Goal: Contribute content

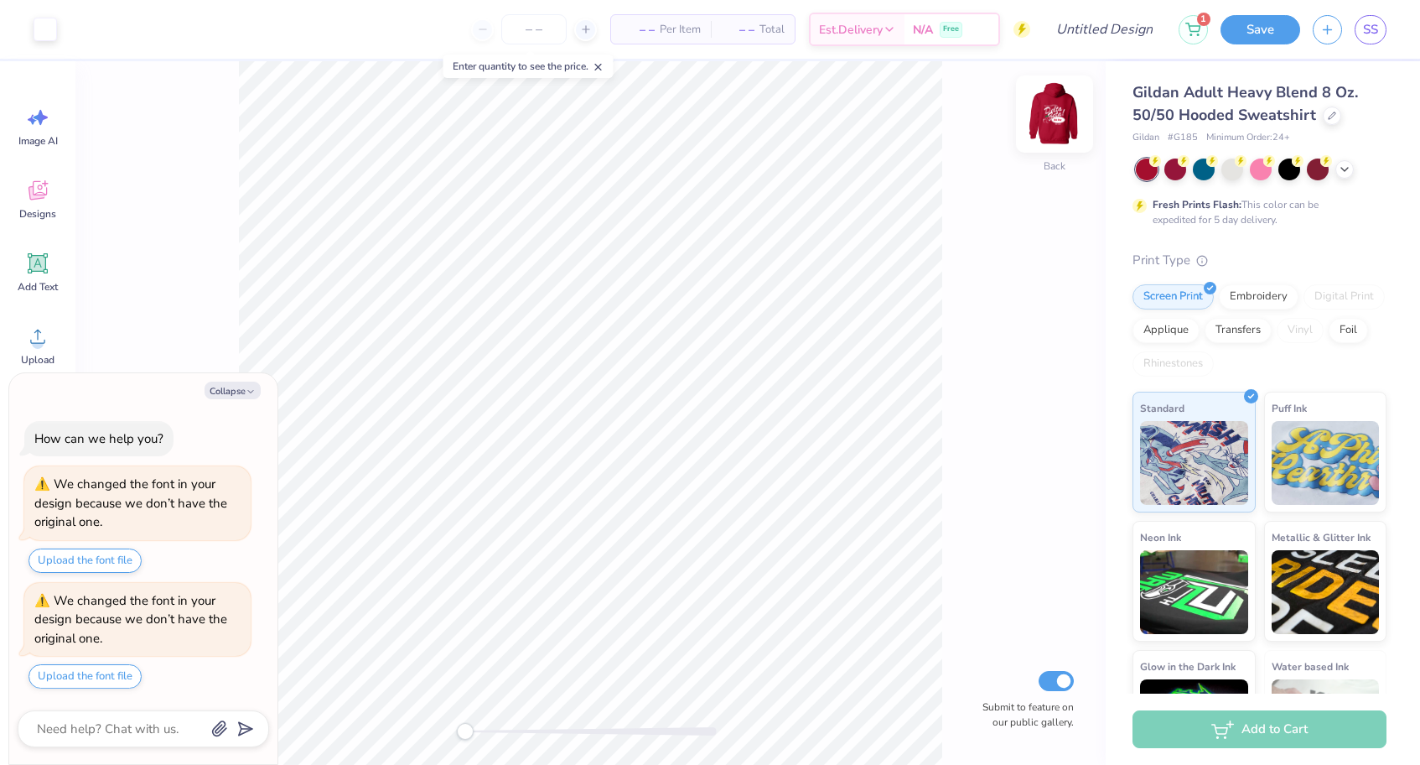
click at [1040, 118] on img at bounding box center [1054, 113] width 67 height 67
type textarea "x"
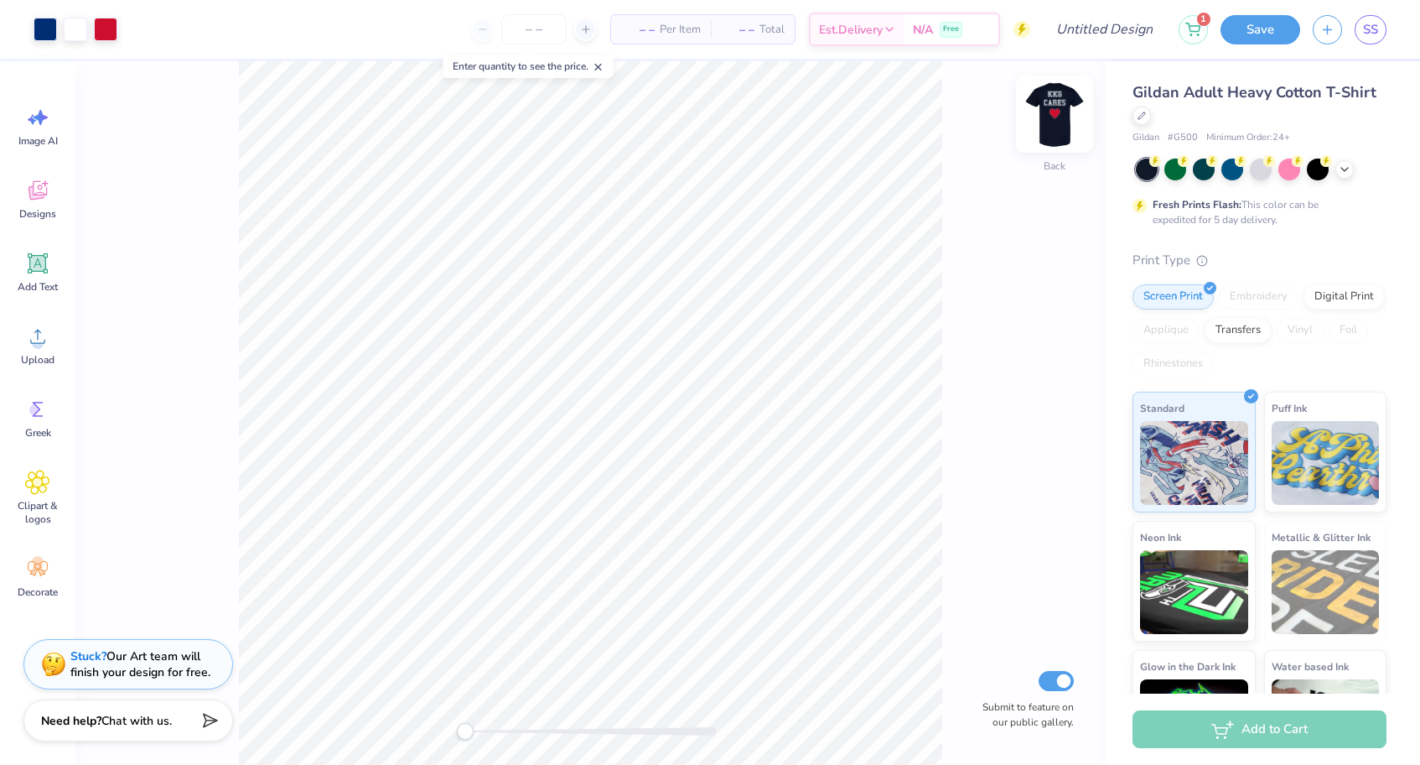
click at [1059, 114] on img at bounding box center [1054, 113] width 67 height 67
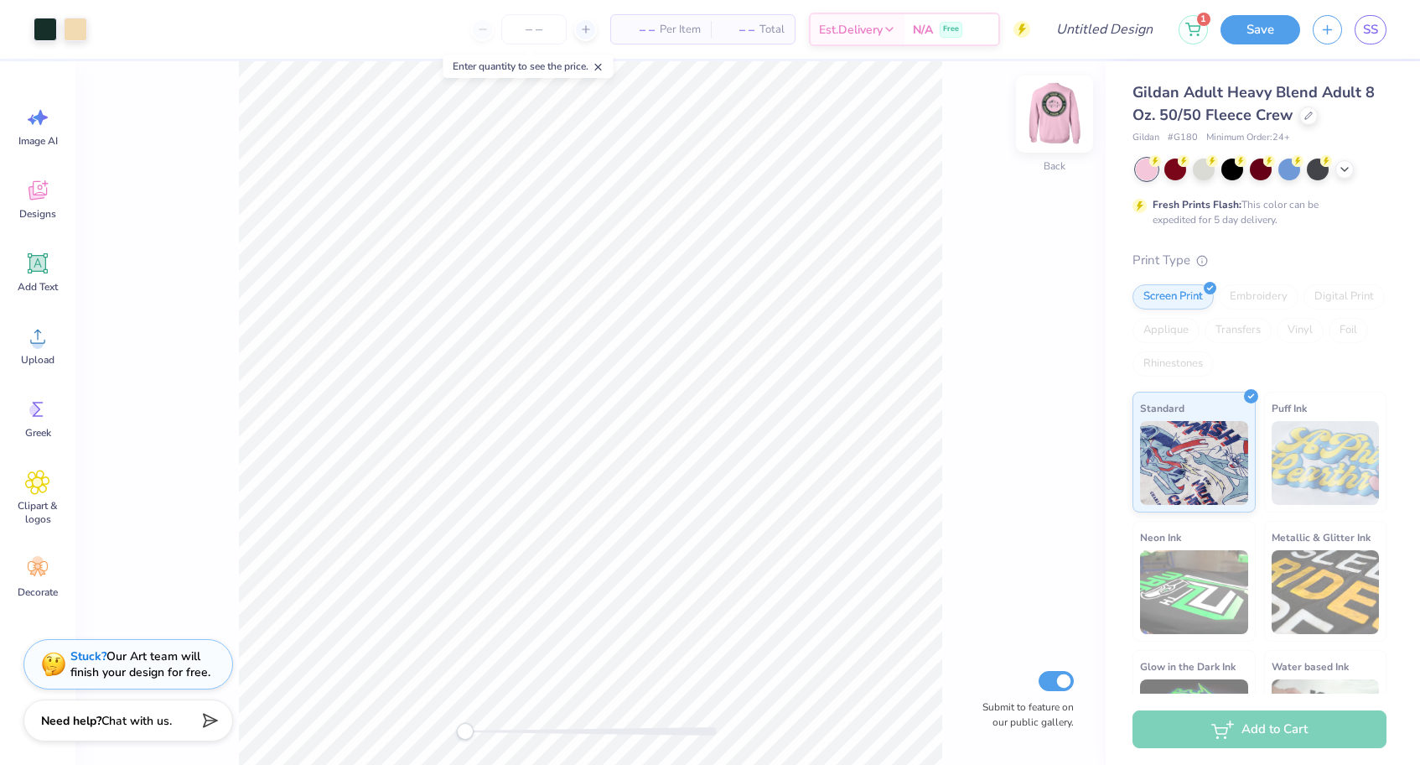
click at [1072, 122] on img at bounding box center [1054, 113] width 67 height 67
click at [39, 214] on span "Designs" at bounding box center [37, 213] width 37 height 13
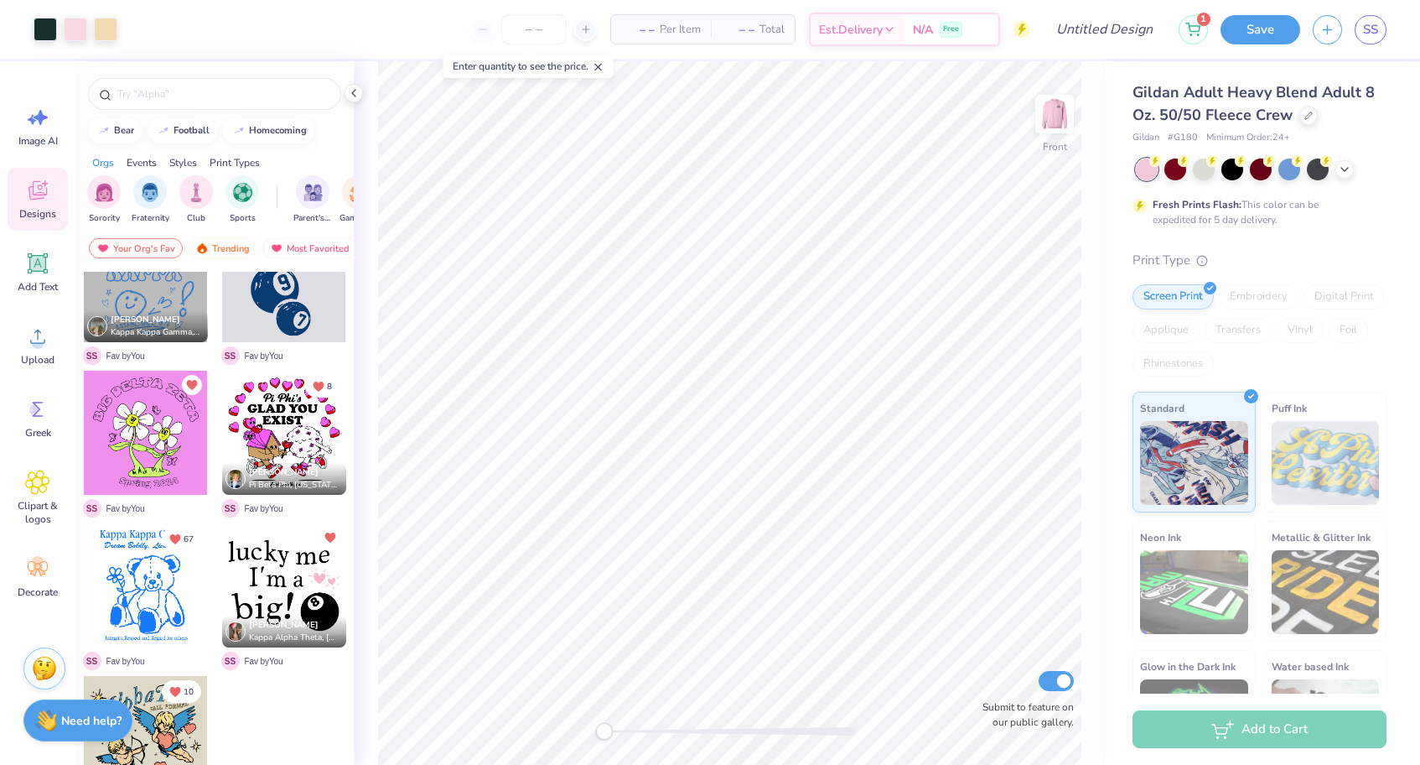
scroll to position [1275, 0]
click at [229, 253] on div "Trending" at bounding box center [223, 248] width 70 height 20
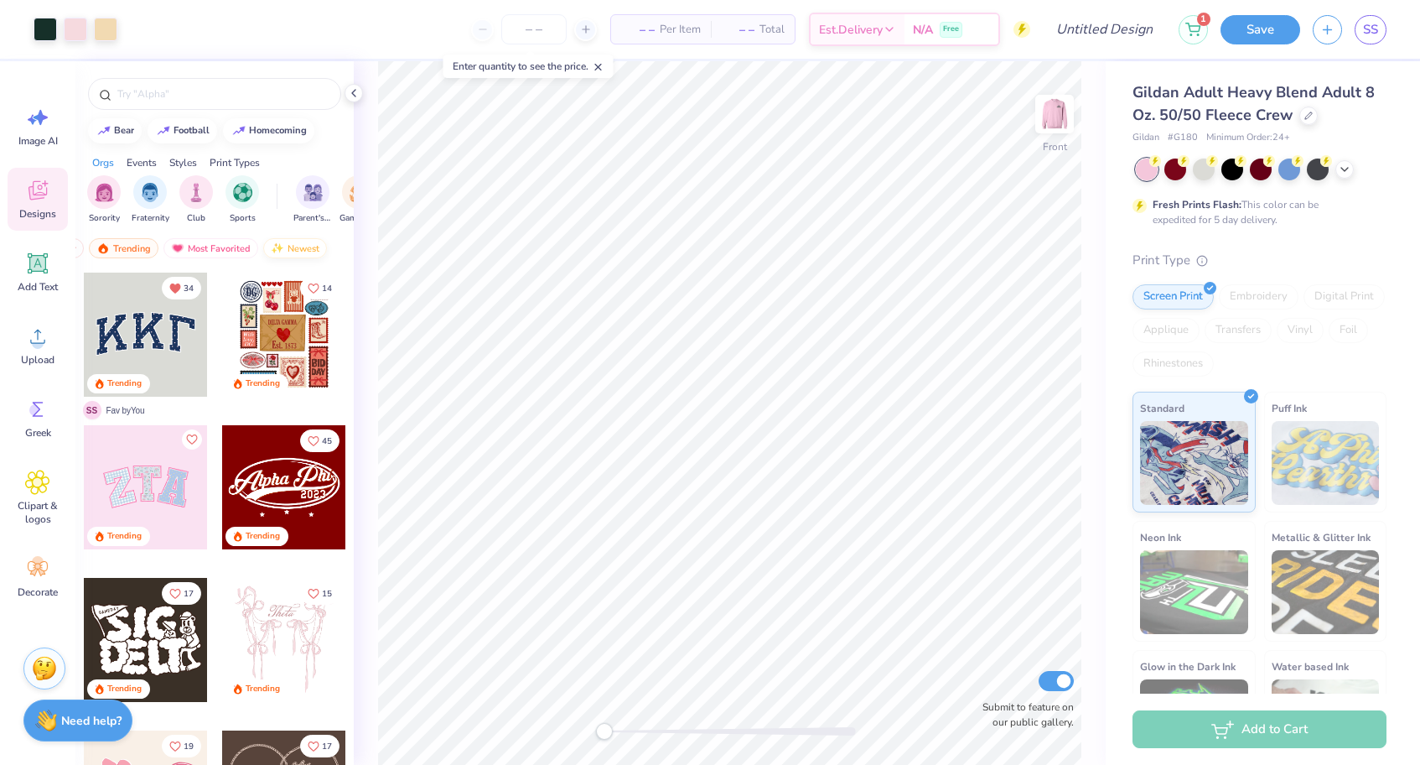
scroll to position [0, 98]
click at [293, 248] on div "Newest" at bounding box center [296, 248] width 64 height 20
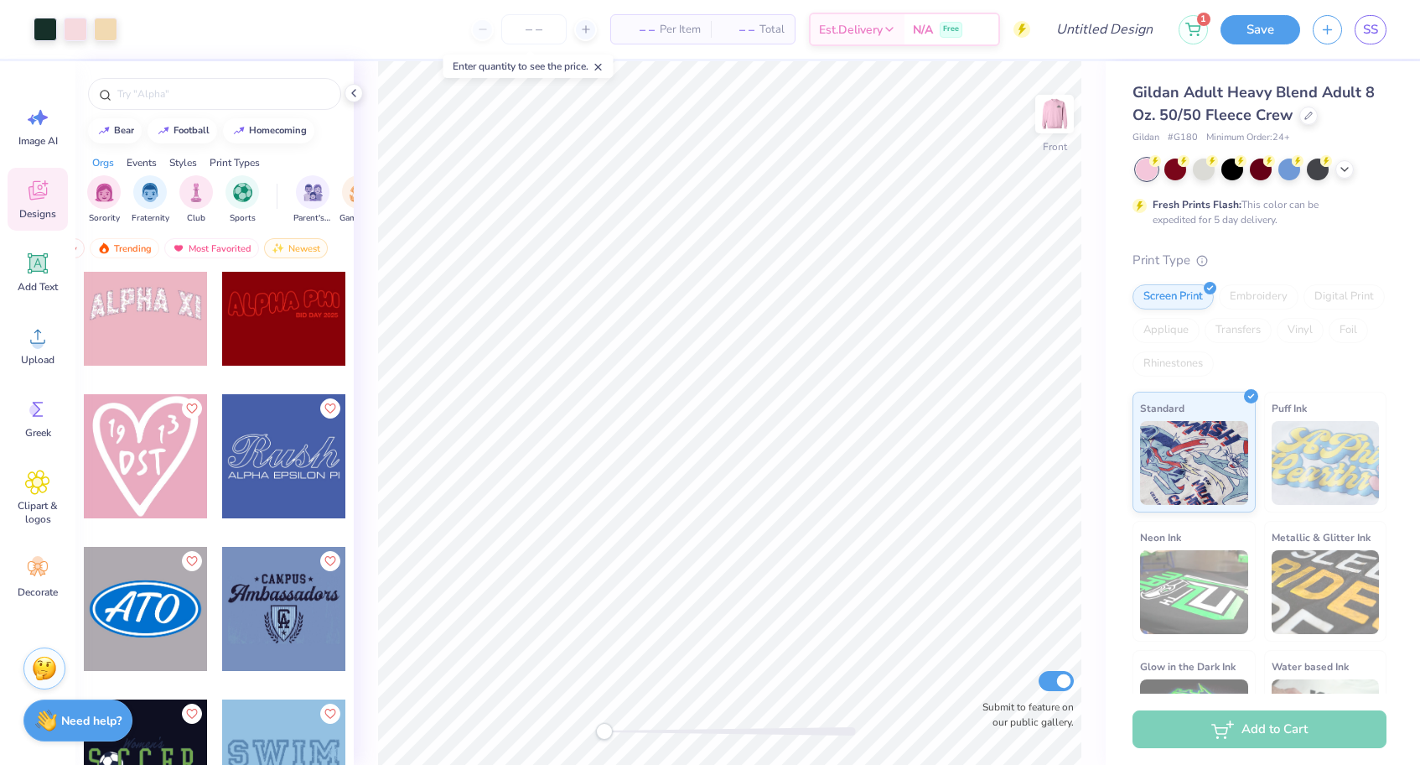
scroll to position [942, 0]
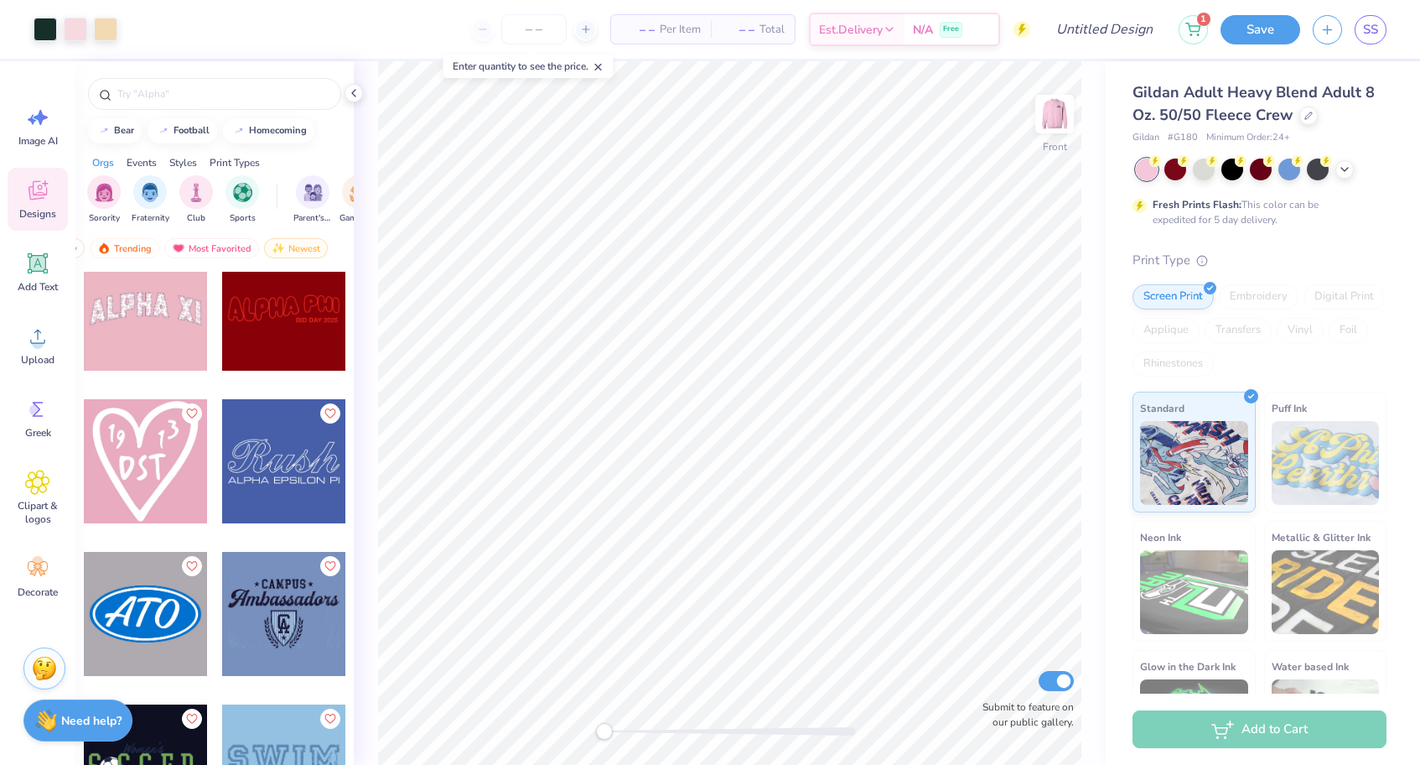
click at [168, 452] on div at bounding box center [146, 461] width 124 height 124
click at [1065, 111] on img at bounding box center [1054, 113] width 67 height 67
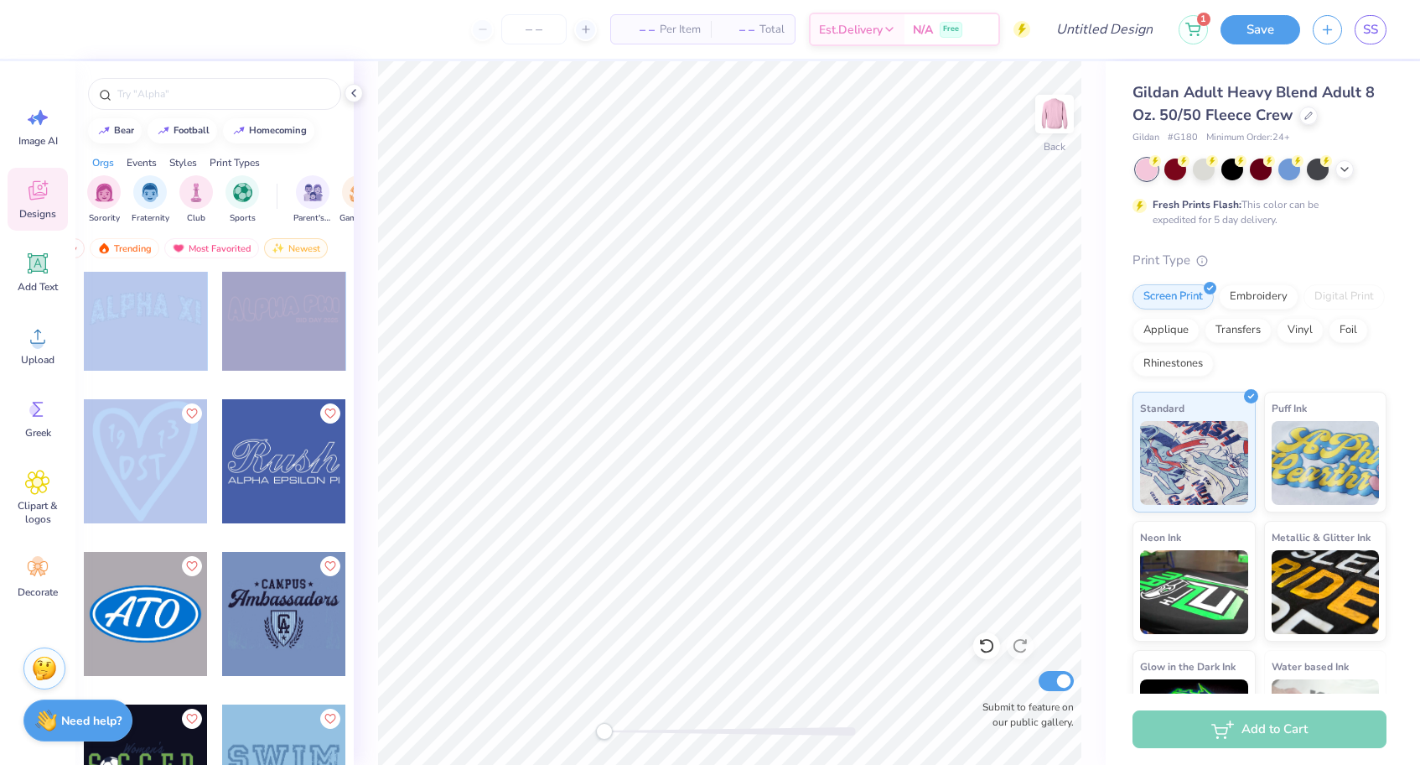
drag, startPoint x: 126, startPoint y: 480, endPoint x: 86, endPoint y: 339, distance: 146.3
click at [328, 150] on div "Orgs Events Styles Print Types" at bounding box center [214, 158] width 278 height 23
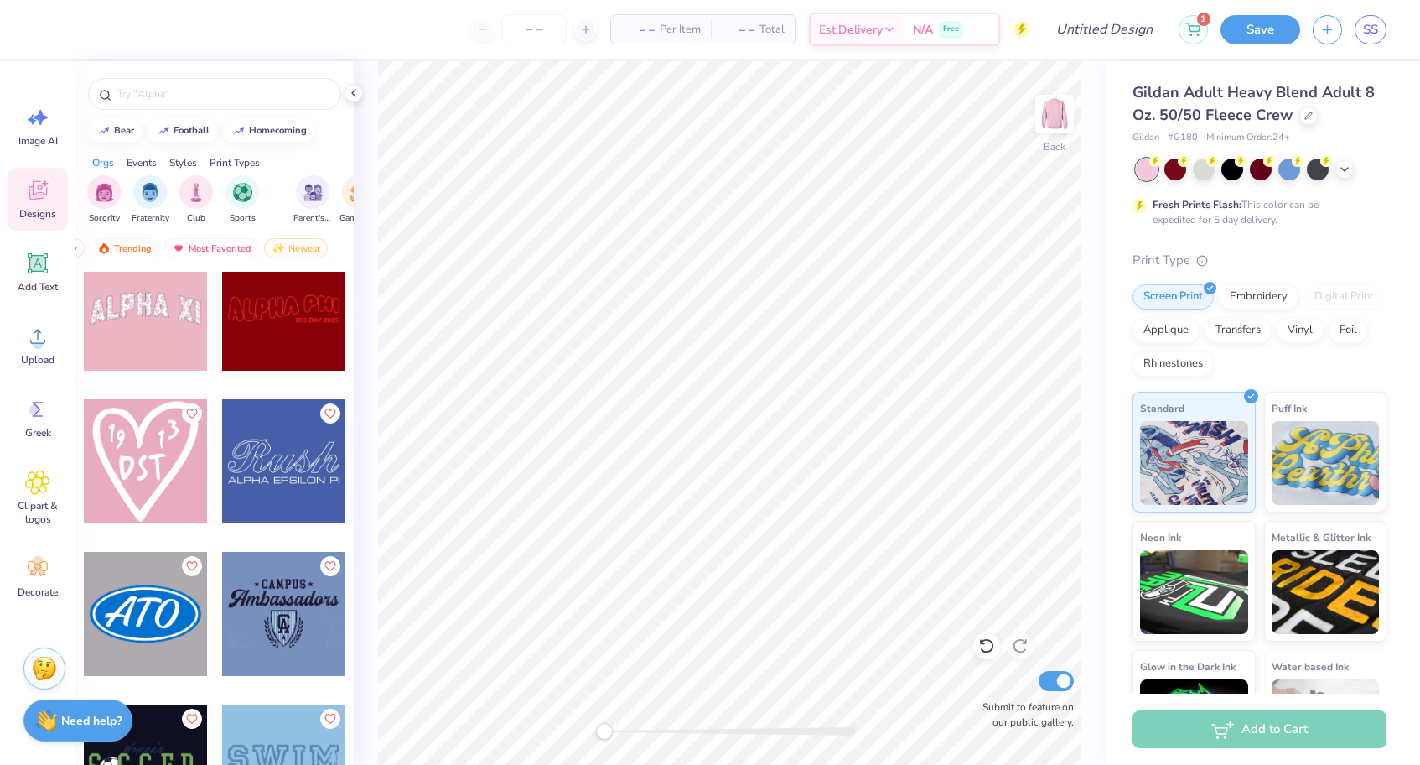
click at [177, 452] on div at bounding box center [146, 461] width 124 height 124
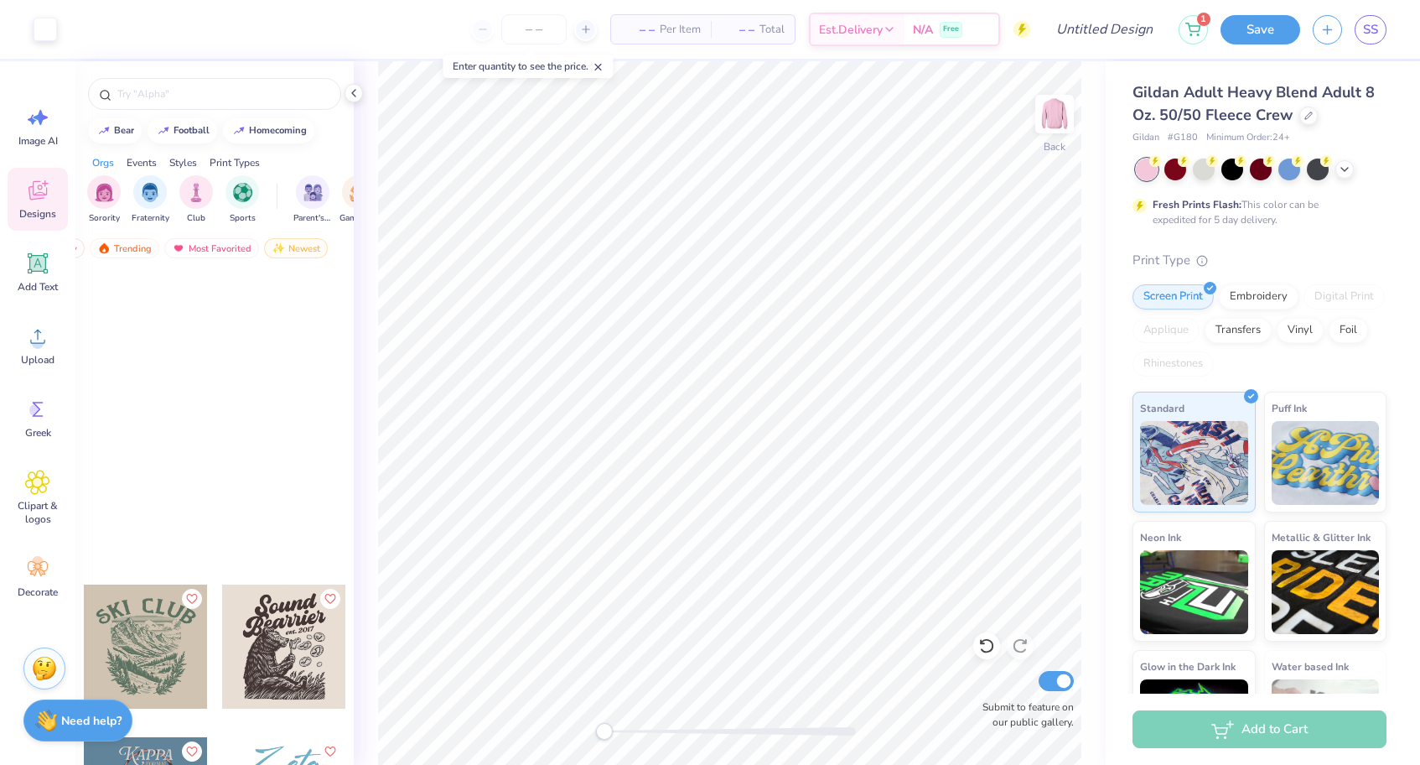
scroll to position [95031, 0]
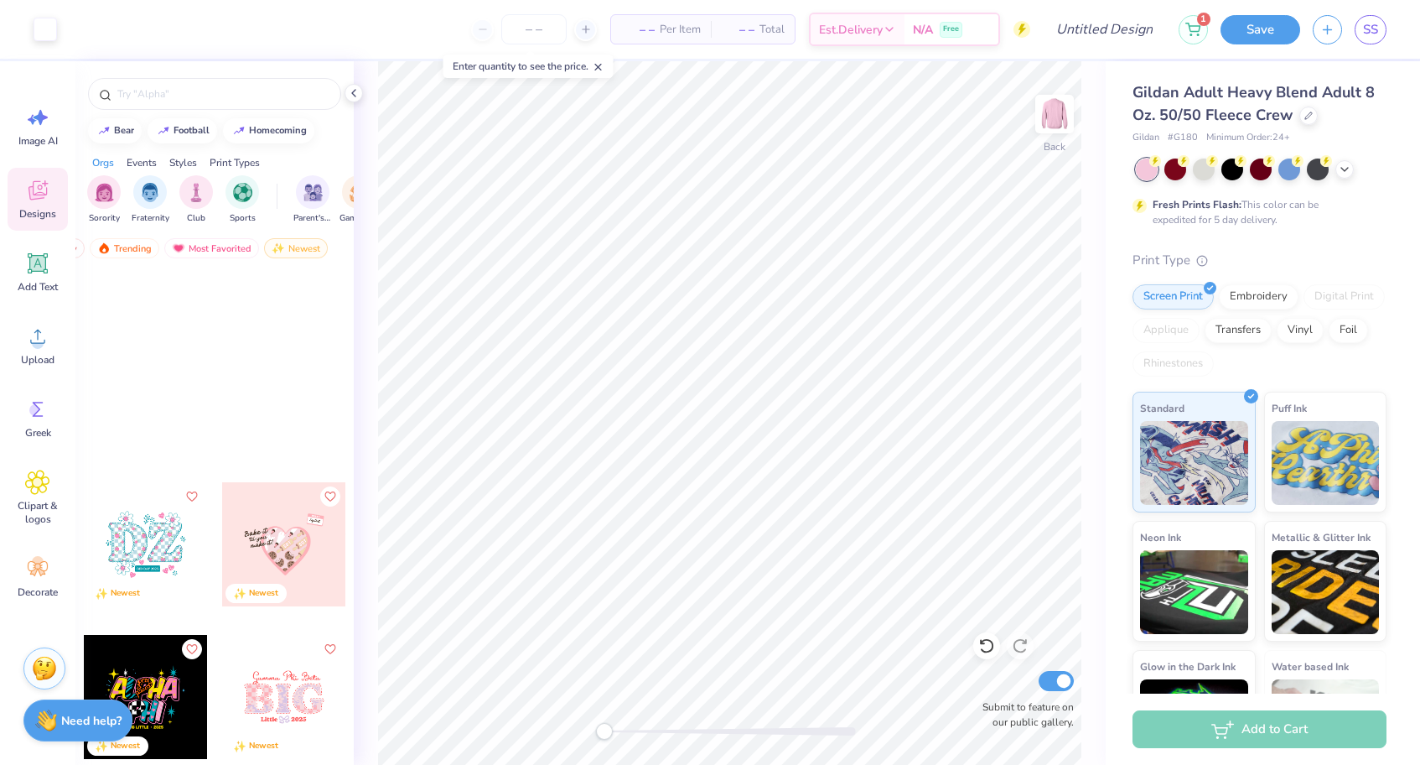
scroll to position [65101, 0]
click at [114, 204] on div "filter for Sorority" at bounding box center [104, 191] width 34 height 34
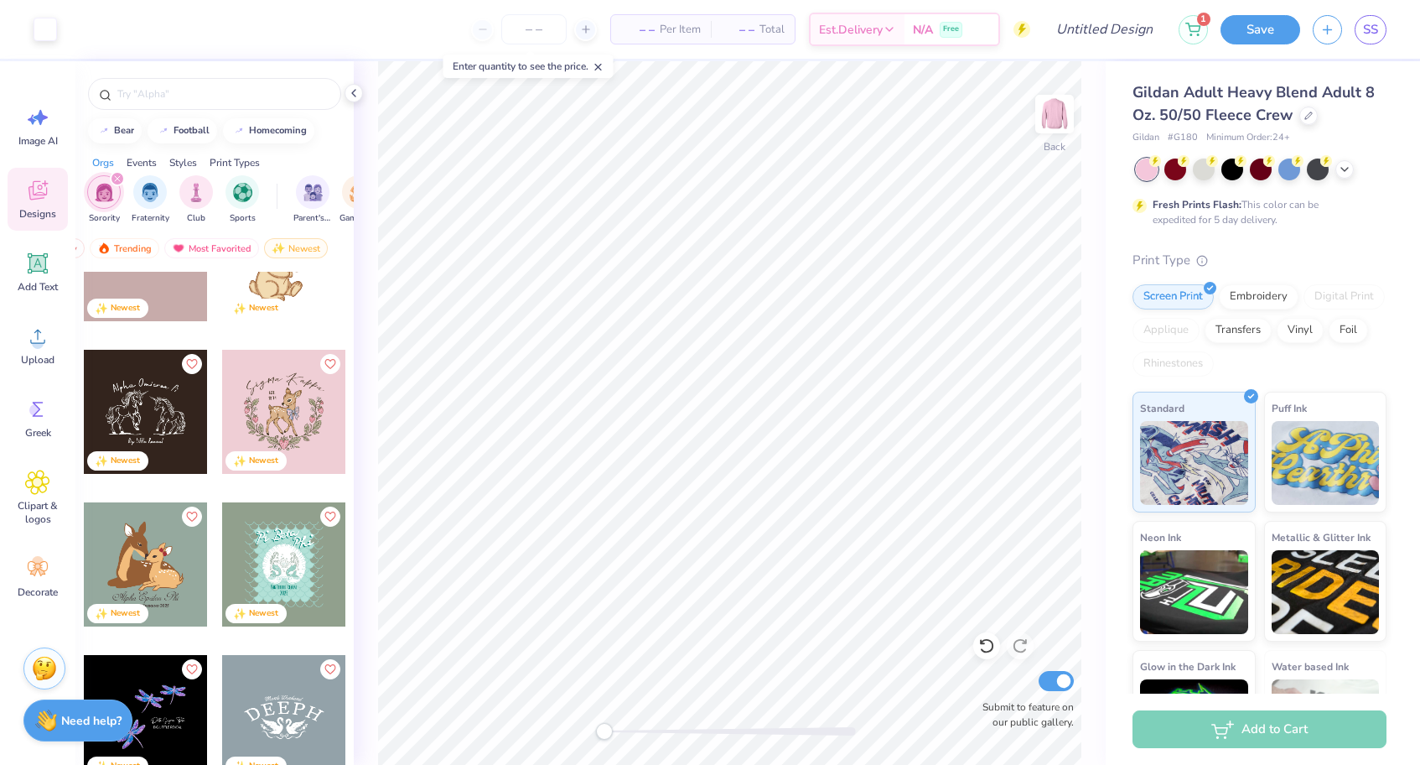
scroll to position [4504, 0]
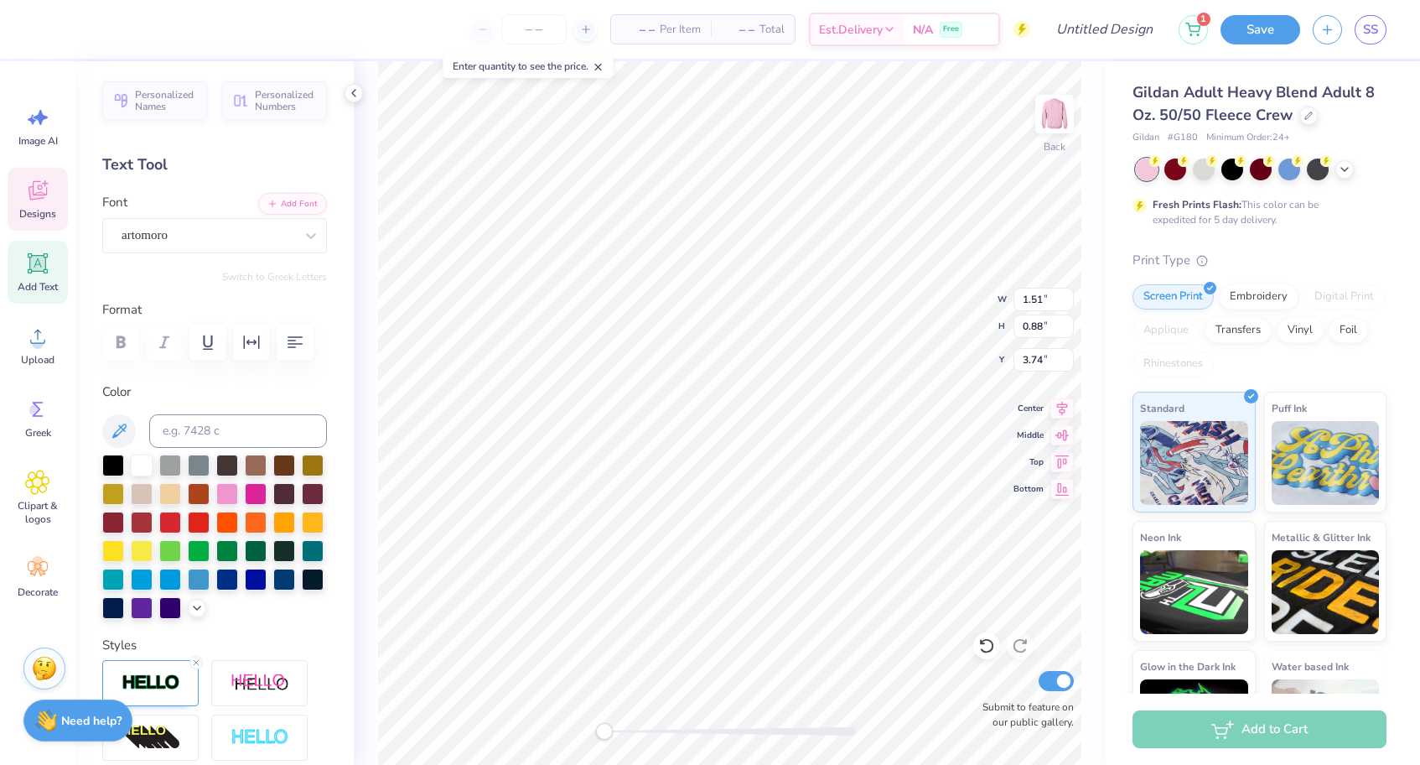
type textarea "BBG"
type input "1.51"
type input "0.78"
type input "3.84"
type textarea "3"
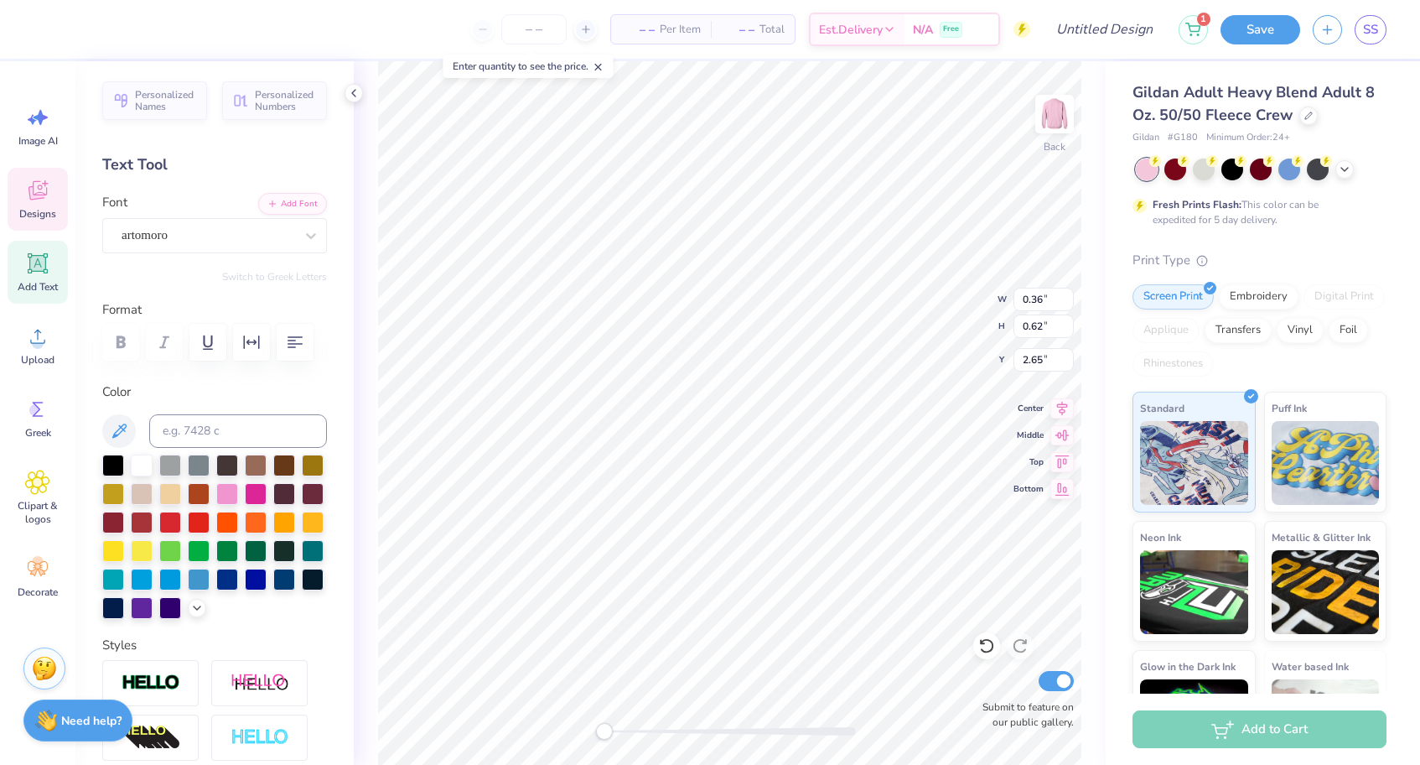
type textarea "4"
click at [1059, 120] on img at bounding box center [1054, 113] width 67 height 67
click at [174, 88] on span "Personalized Names" at bounding box center [166, 97] width 62 height 23
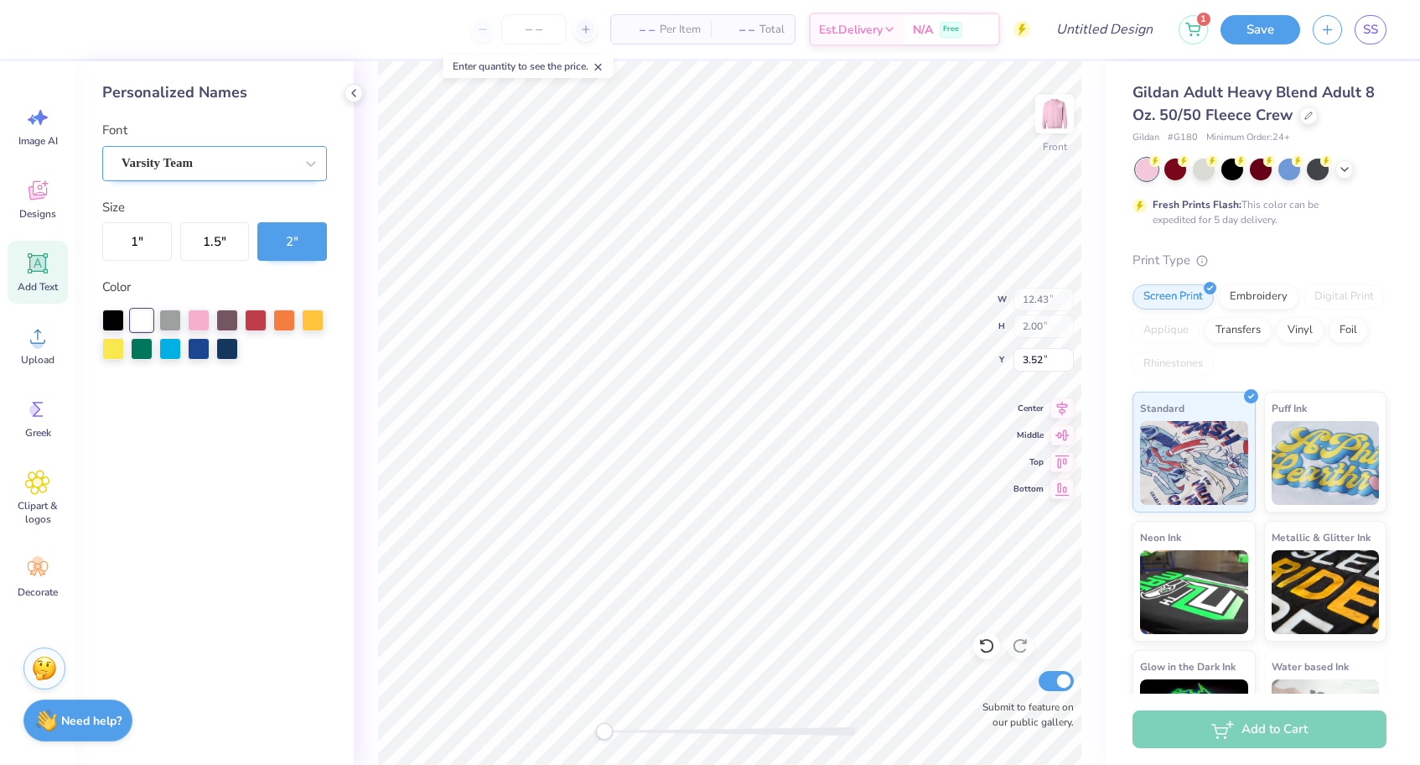
click at [250, 171] on div "Varsity Team" at bounding box center [208, 163] width 176 height 26
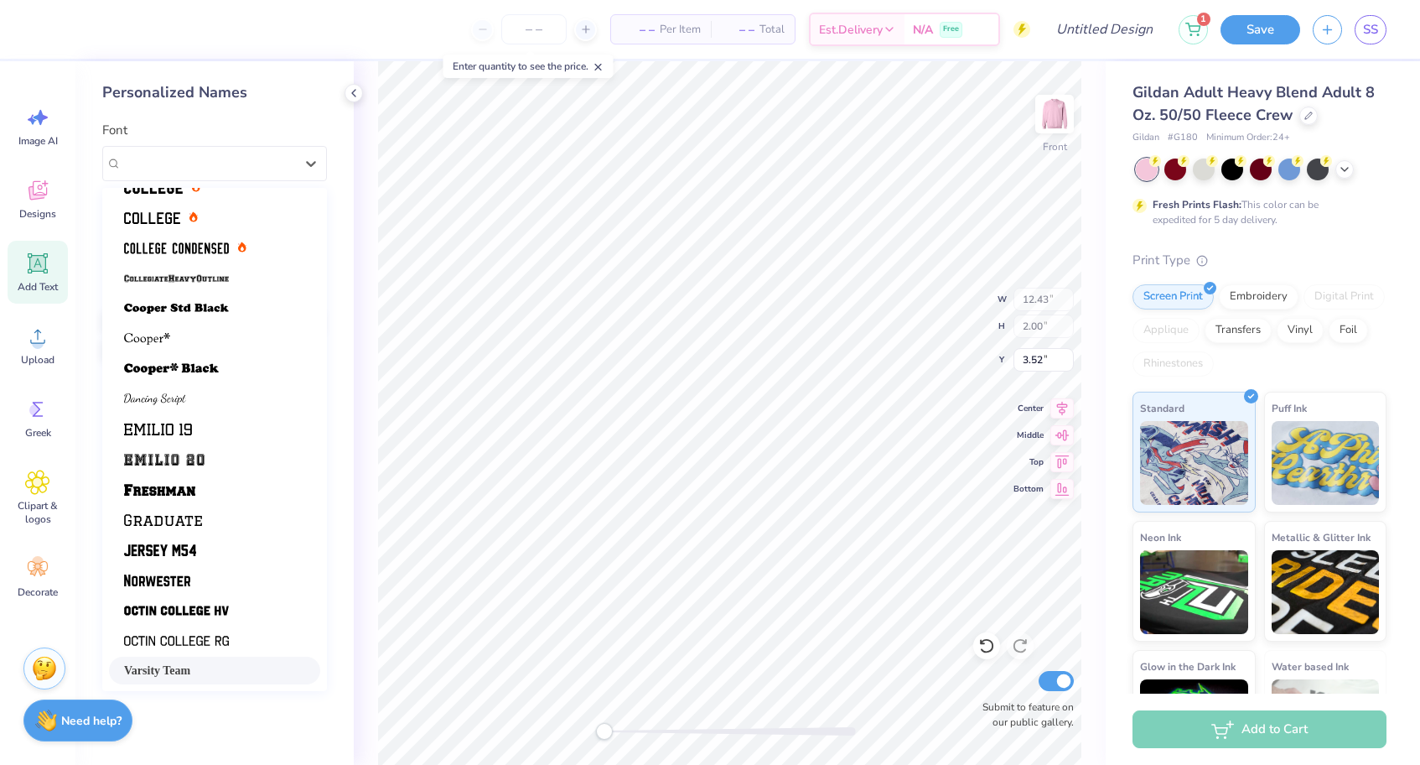
scroll to position [142, 0]
click at [206, 373] on img at bounding box center [171, 369] width 95 height 12
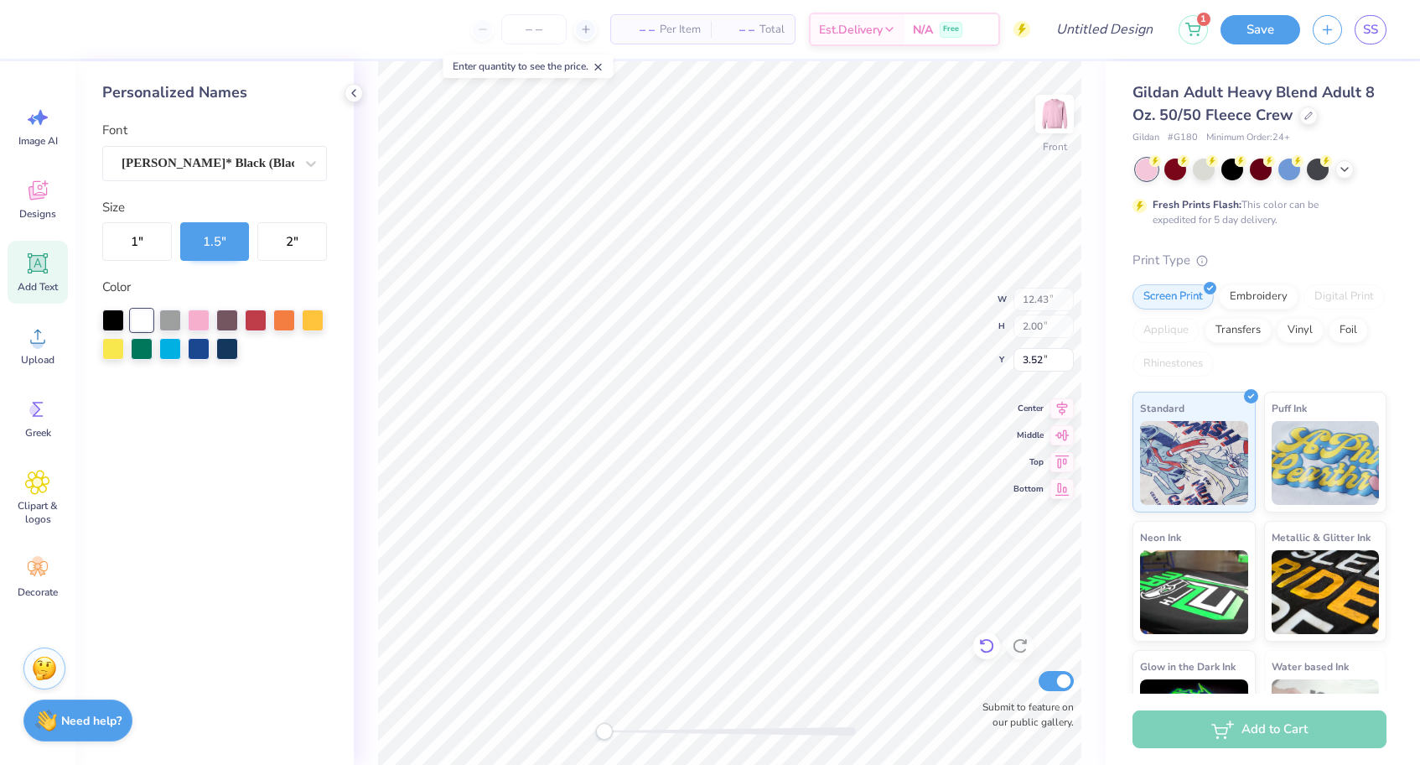
click at [993, 651] on icon at bounding box center [986, 645] width 17 height 17
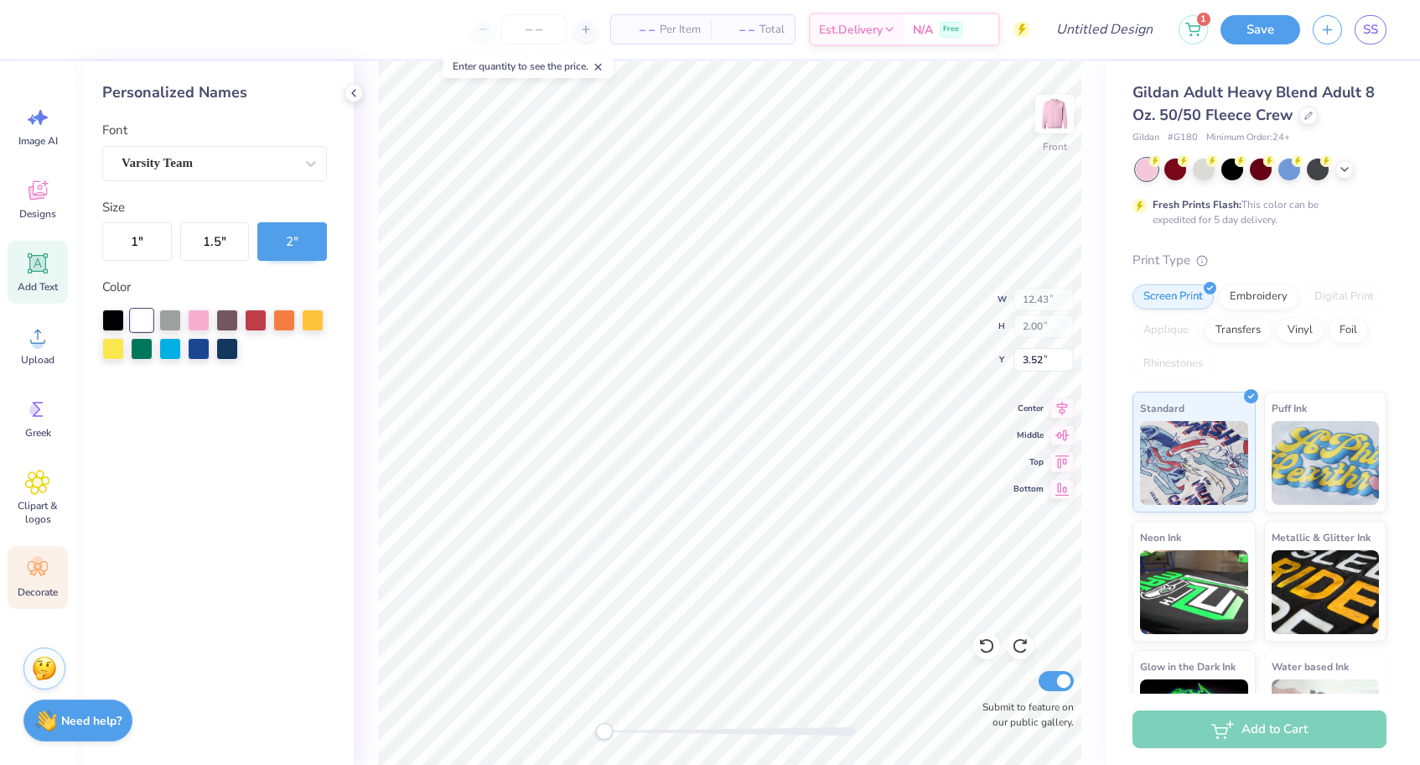
click at [39, 574] on icon at bounding box center [37, 568] width 25 height 25
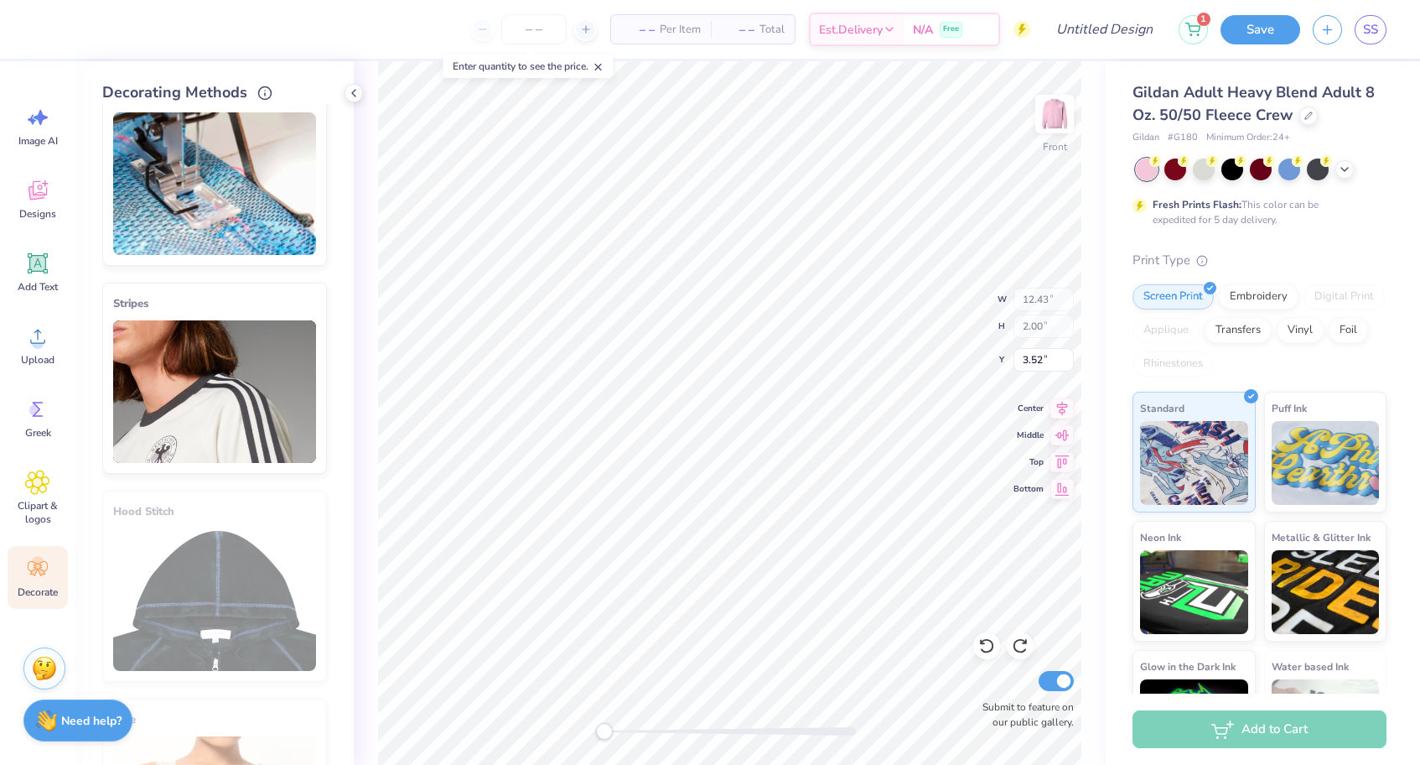
scroll to position [0, 0]
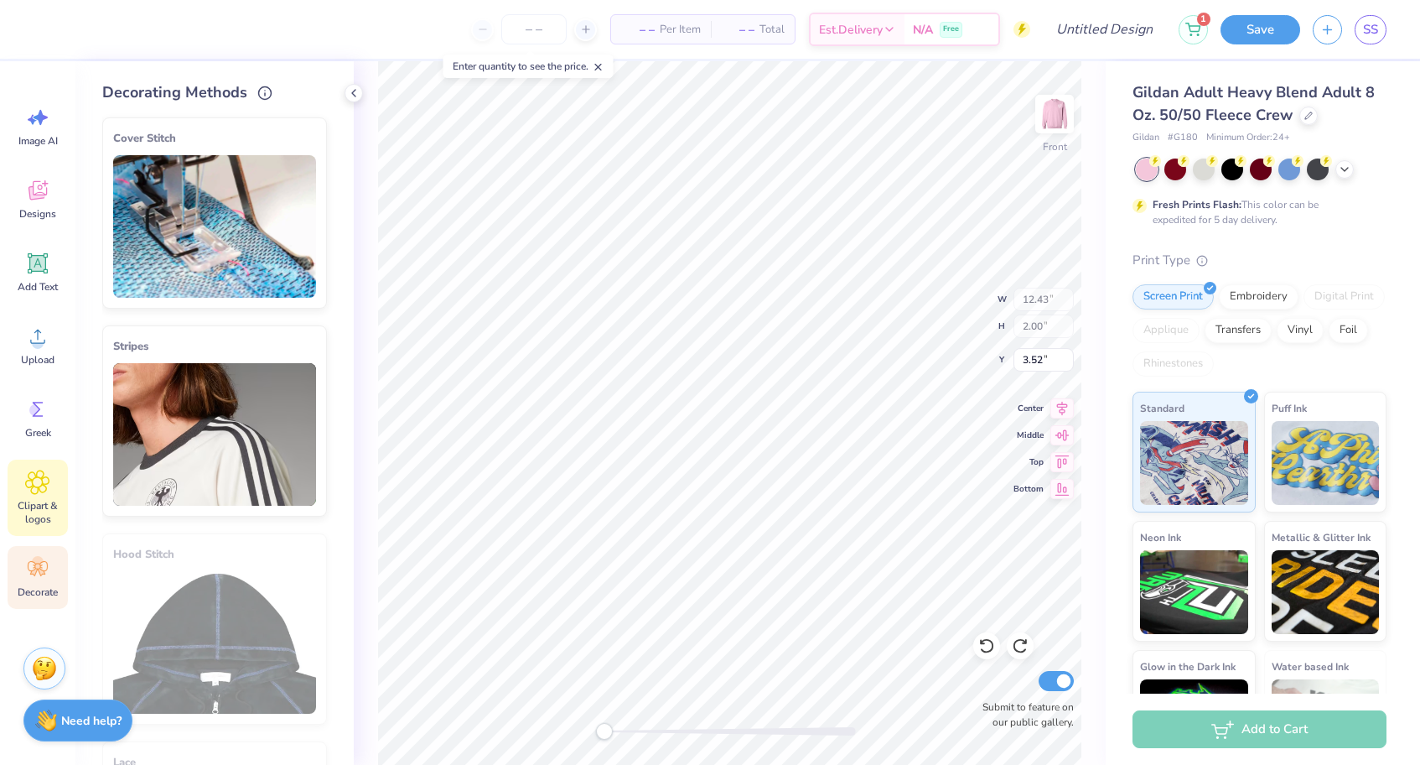
click at [43, 501] on span "Clipart & logos" at bounding box center [37, 512] width 55 height 27
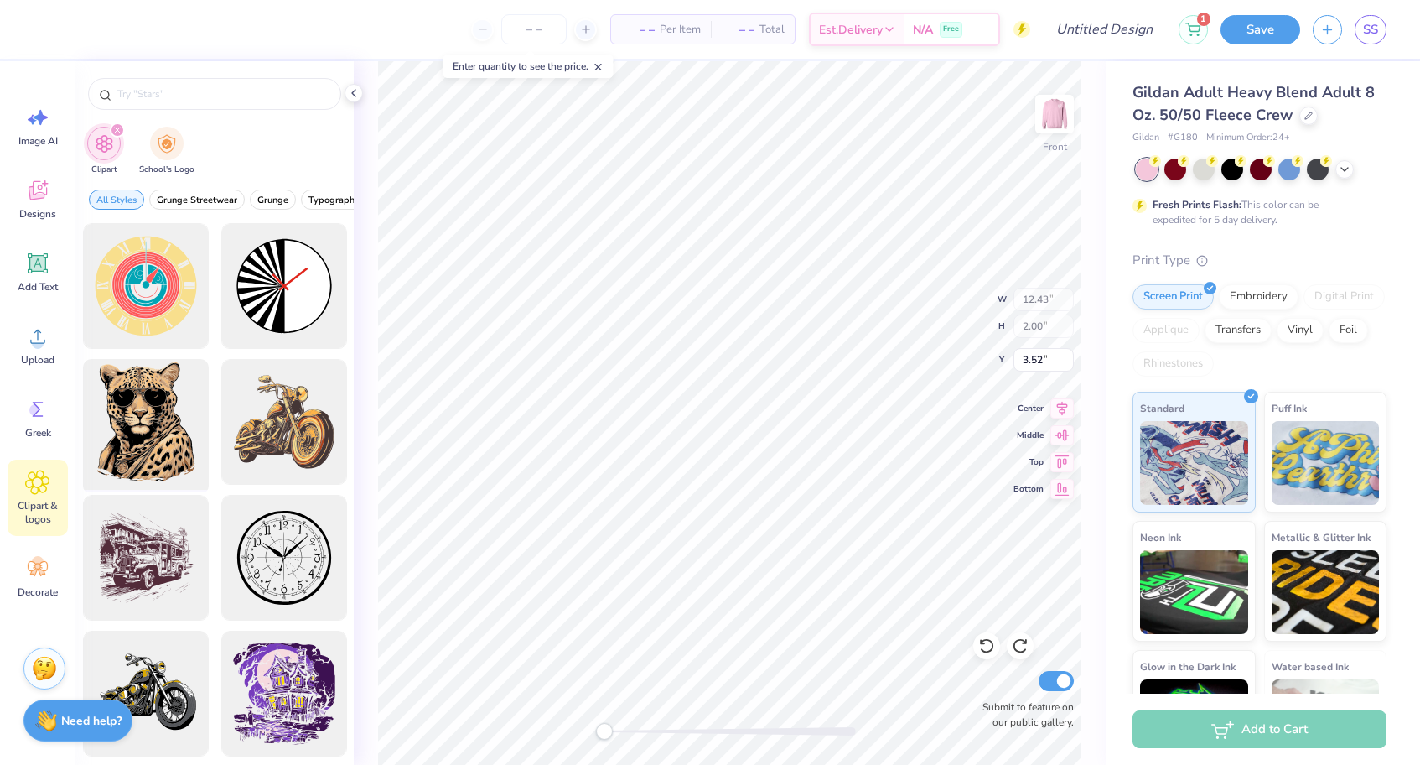
scroll to position [916, 0]
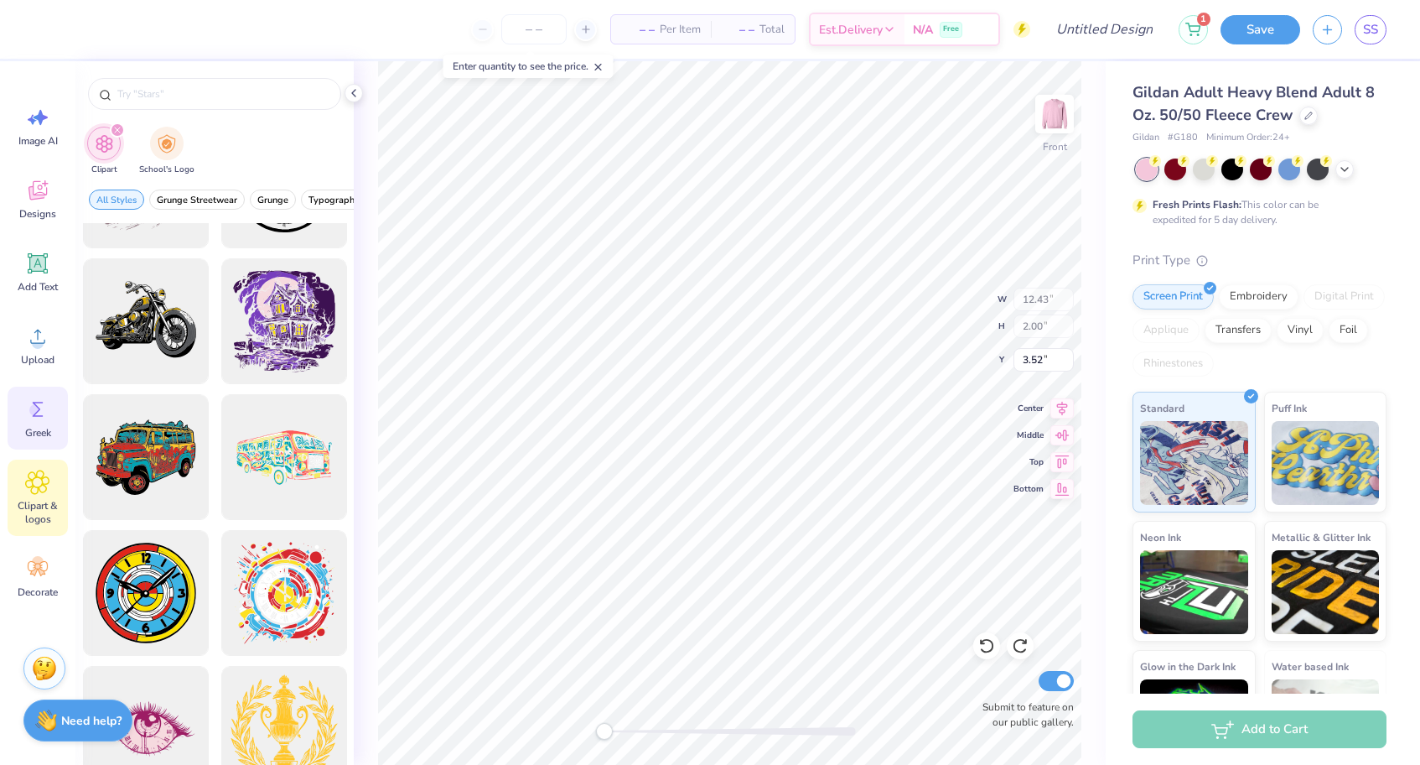
click at [43, 415] on icon at bounding box center [37, 409] width 25 height 25
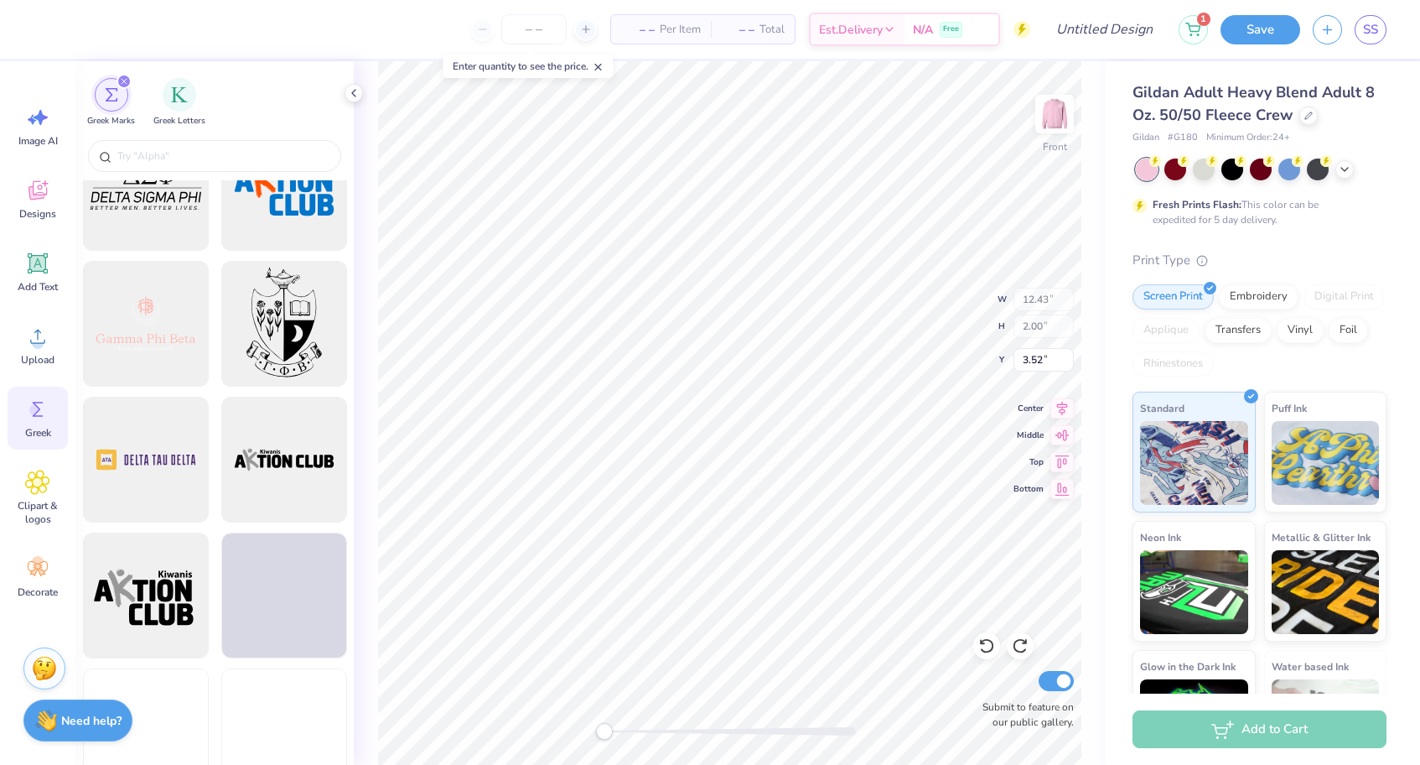
scroll to position [18575, 0]
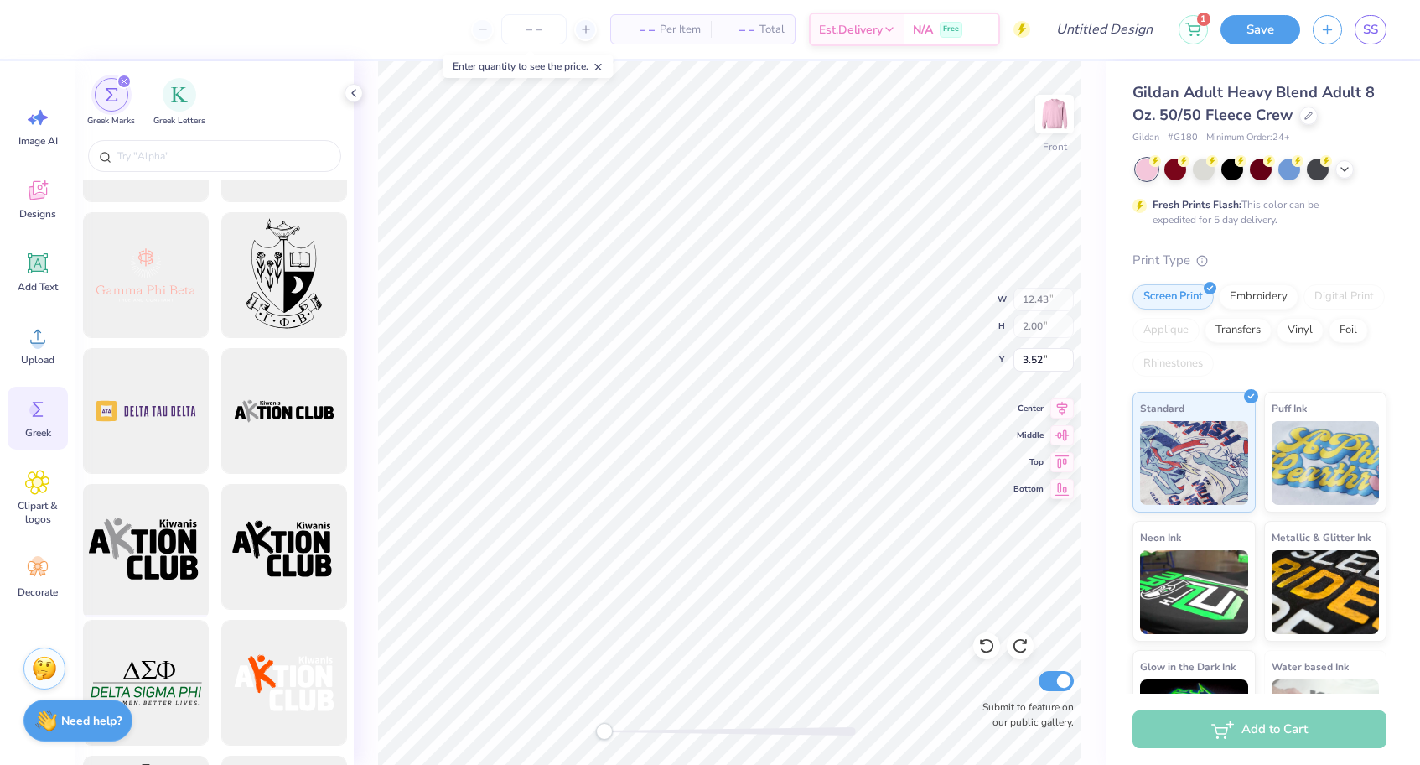
drag, startPoint x: 136, startPoint y: 564, endPoint x: 118, endPoint y: 583, distance: 25.5
click at [118, 583] on div at bounding box center [145, 547] width 138 height 138
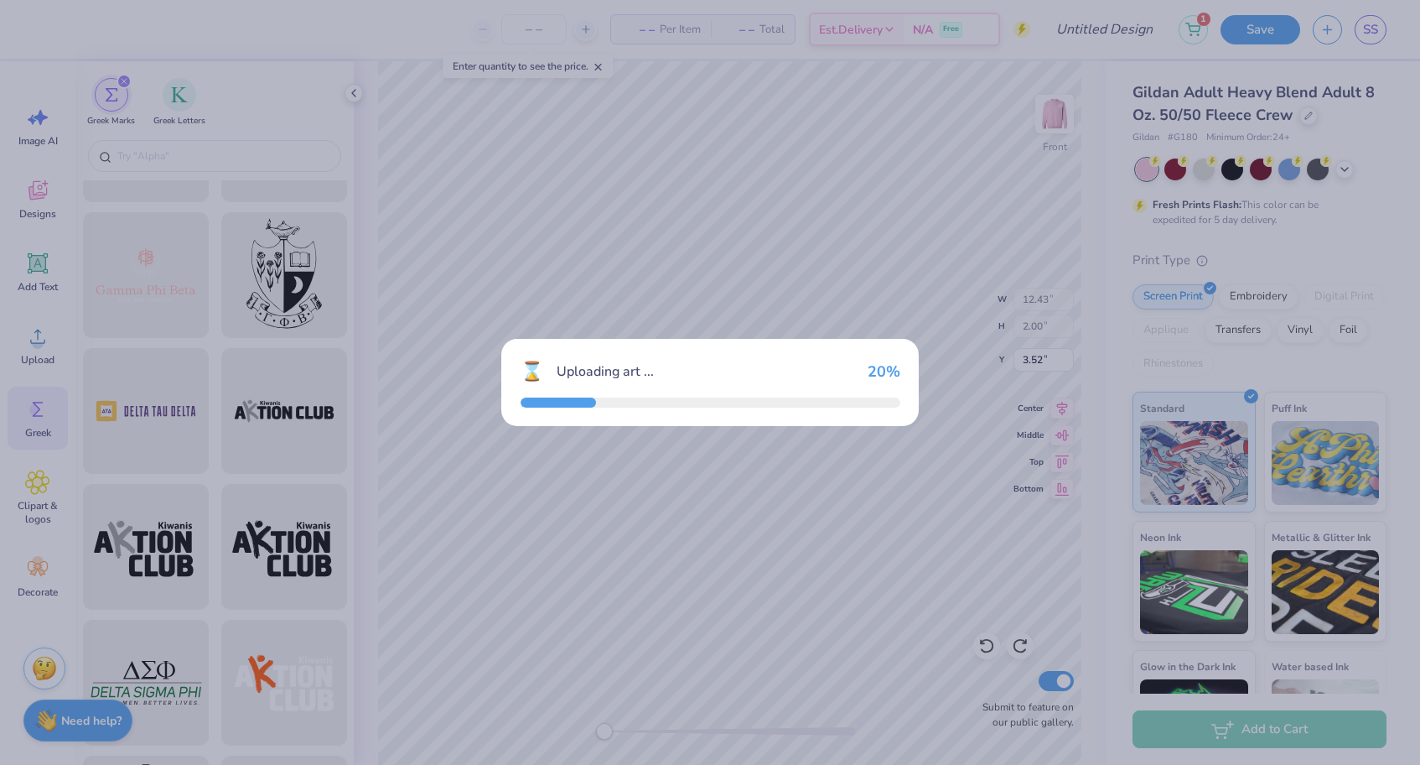
type input "14.61"
type input "8.32"
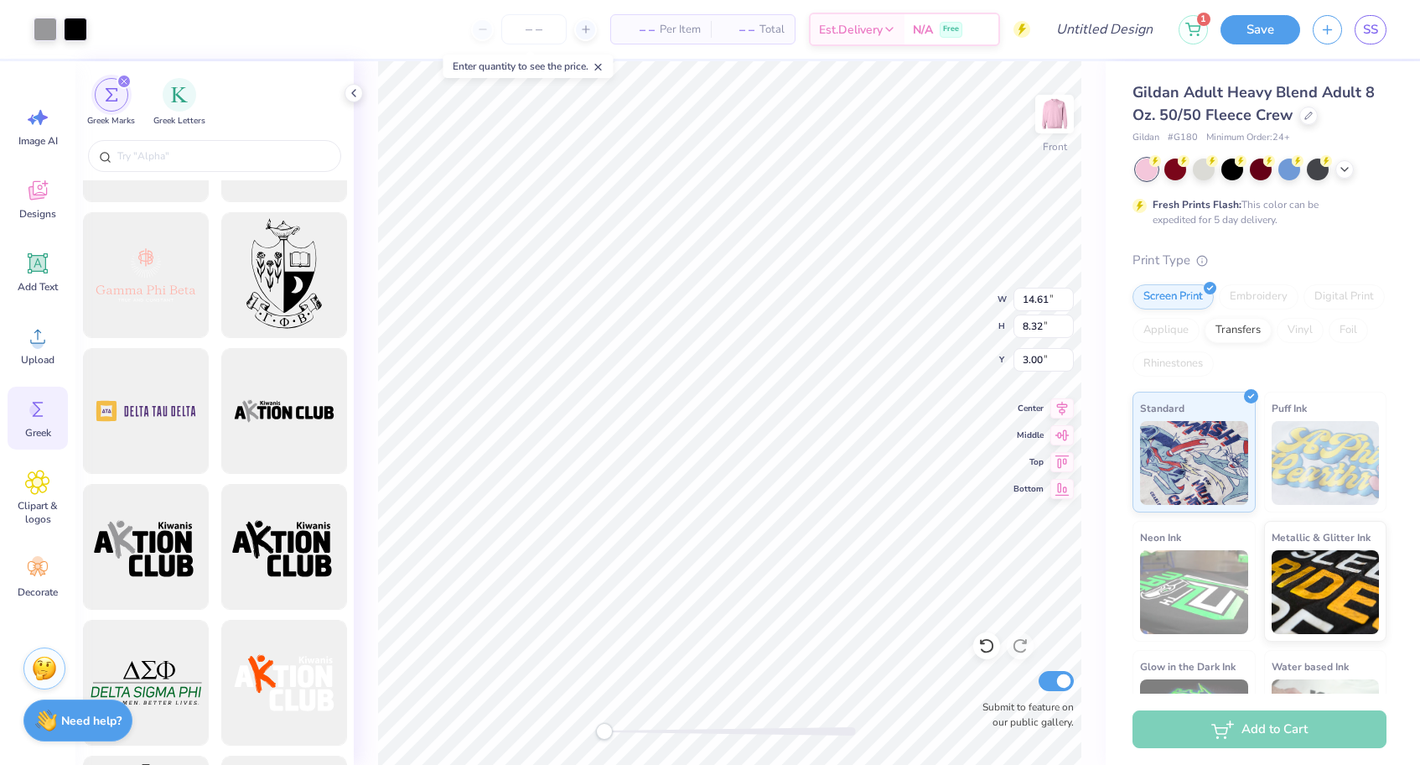
type input "11.50"
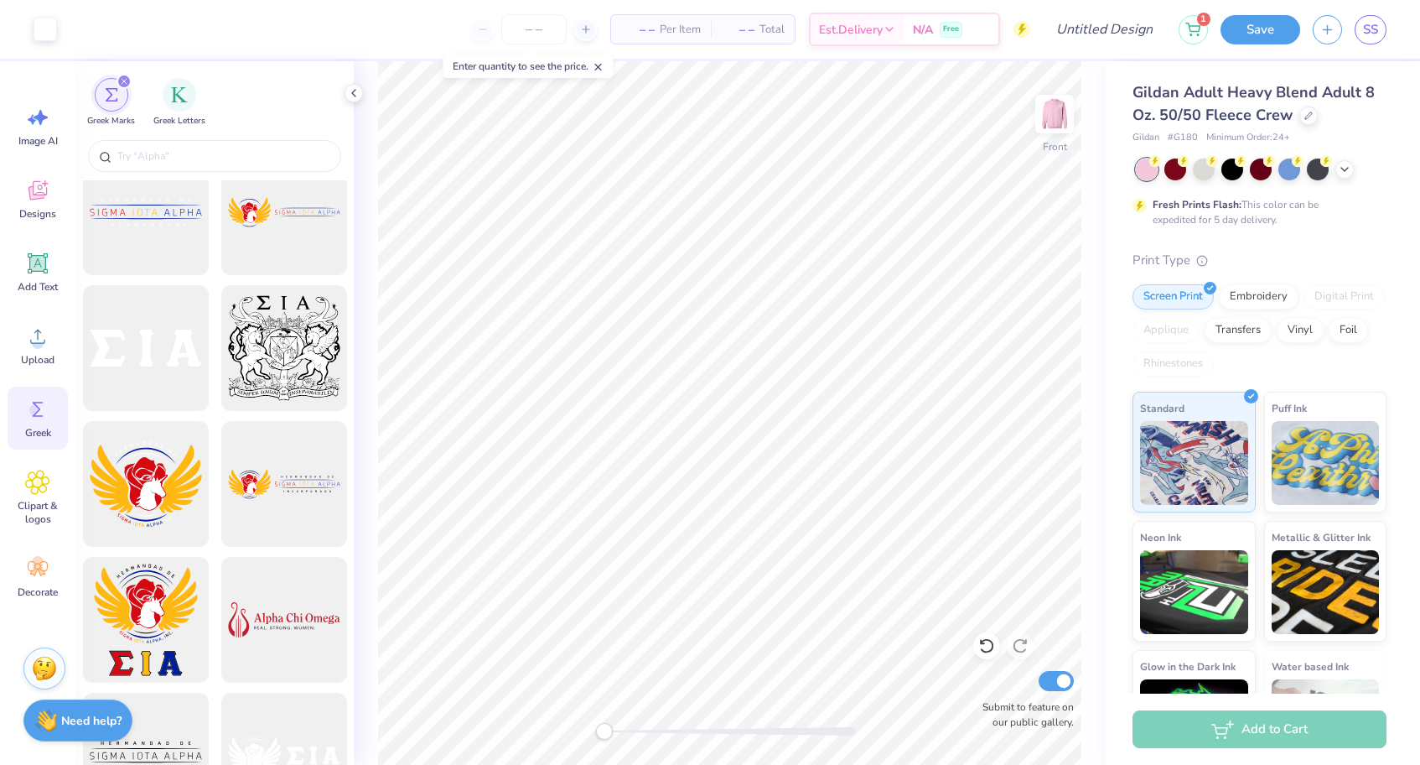
scroll to position [27358, 0]
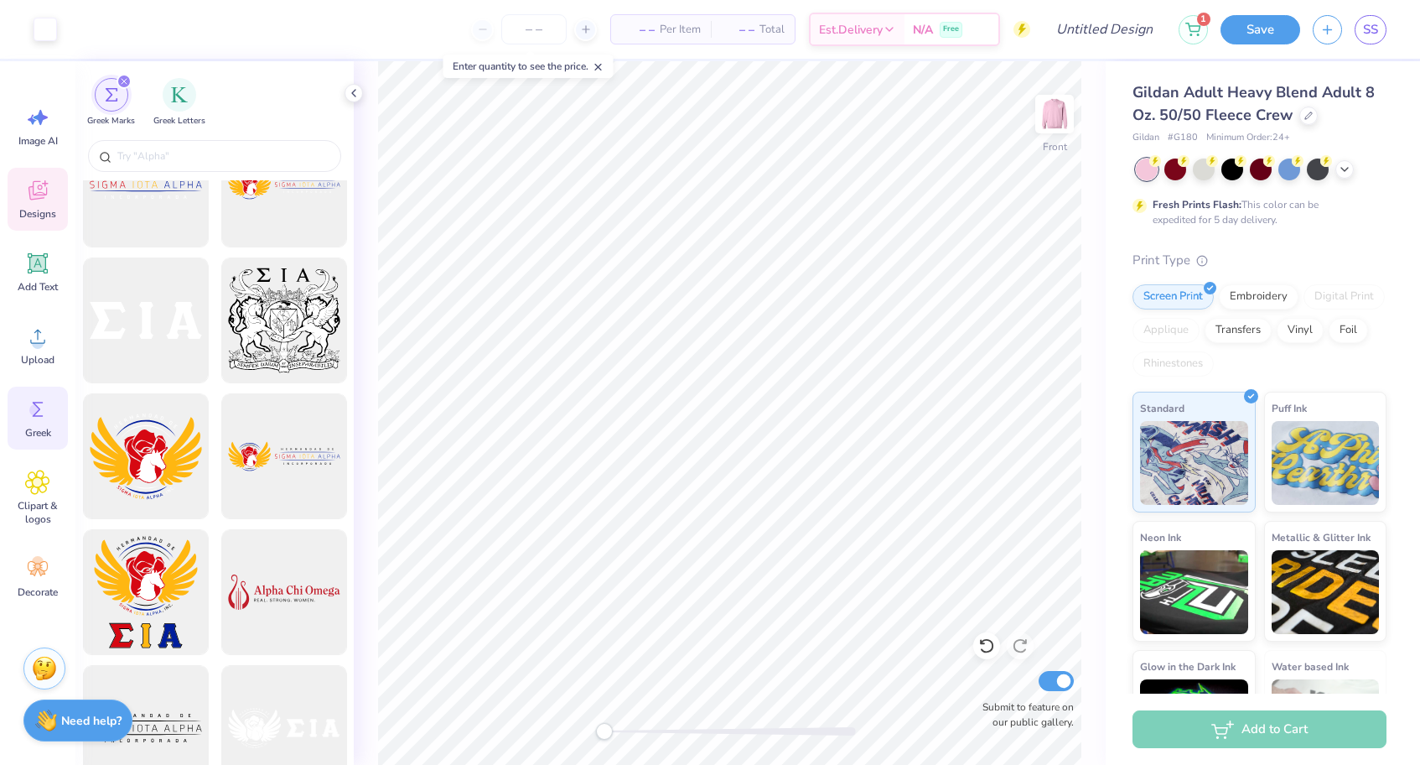
click at [51, 198] on div "Designs" at bounding box center [38, 199] width 60 height 63
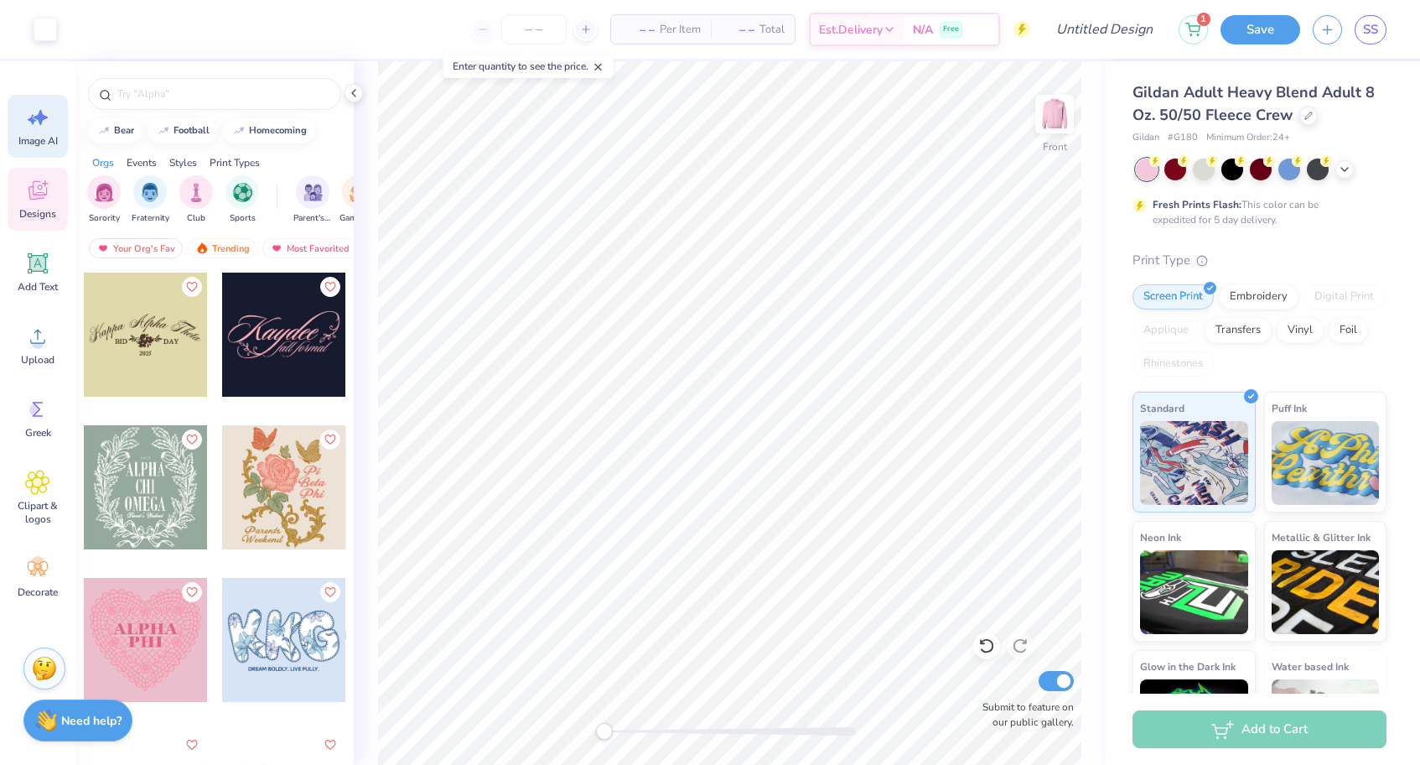
click at [54, 135] on span "Image AI" at bounding box center [37, 140] width 39 height 13
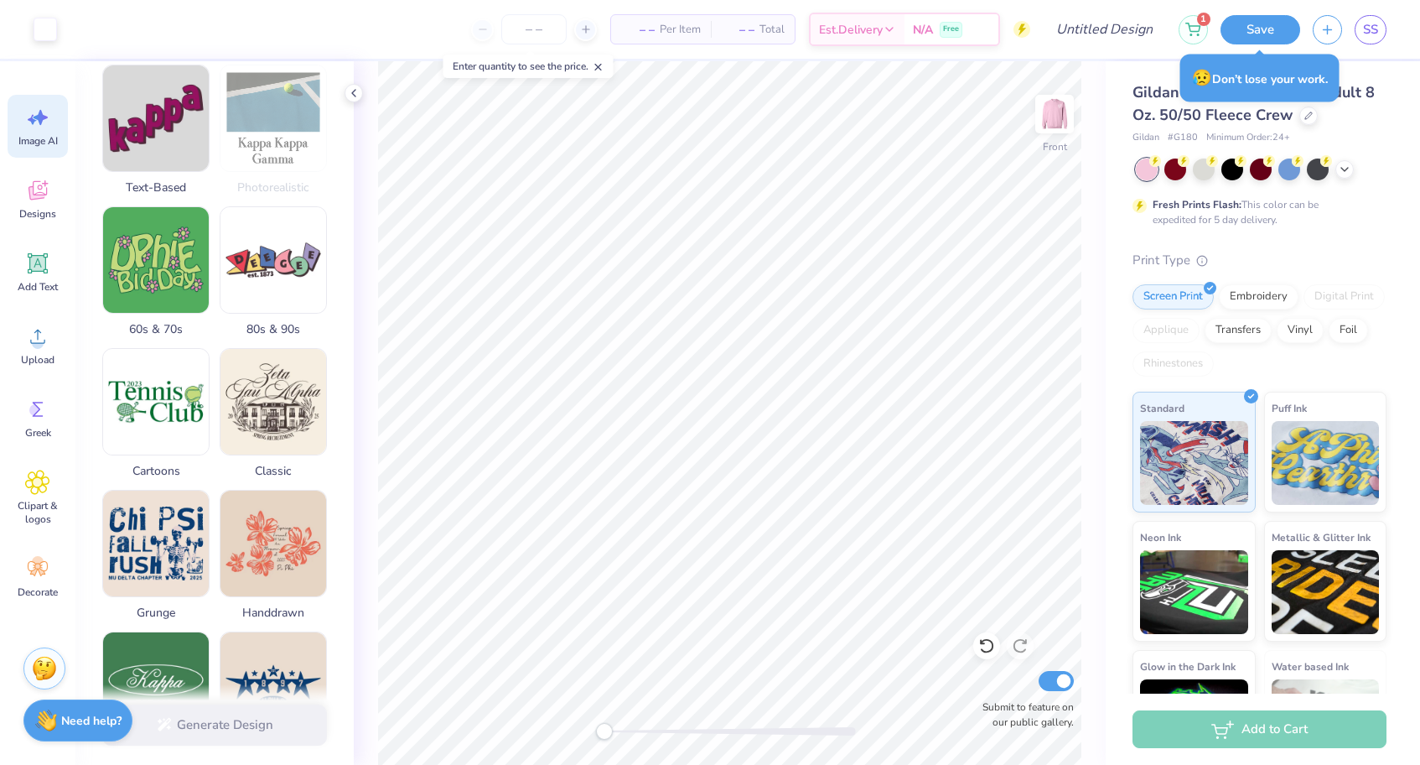
scroll to position [402, 0]
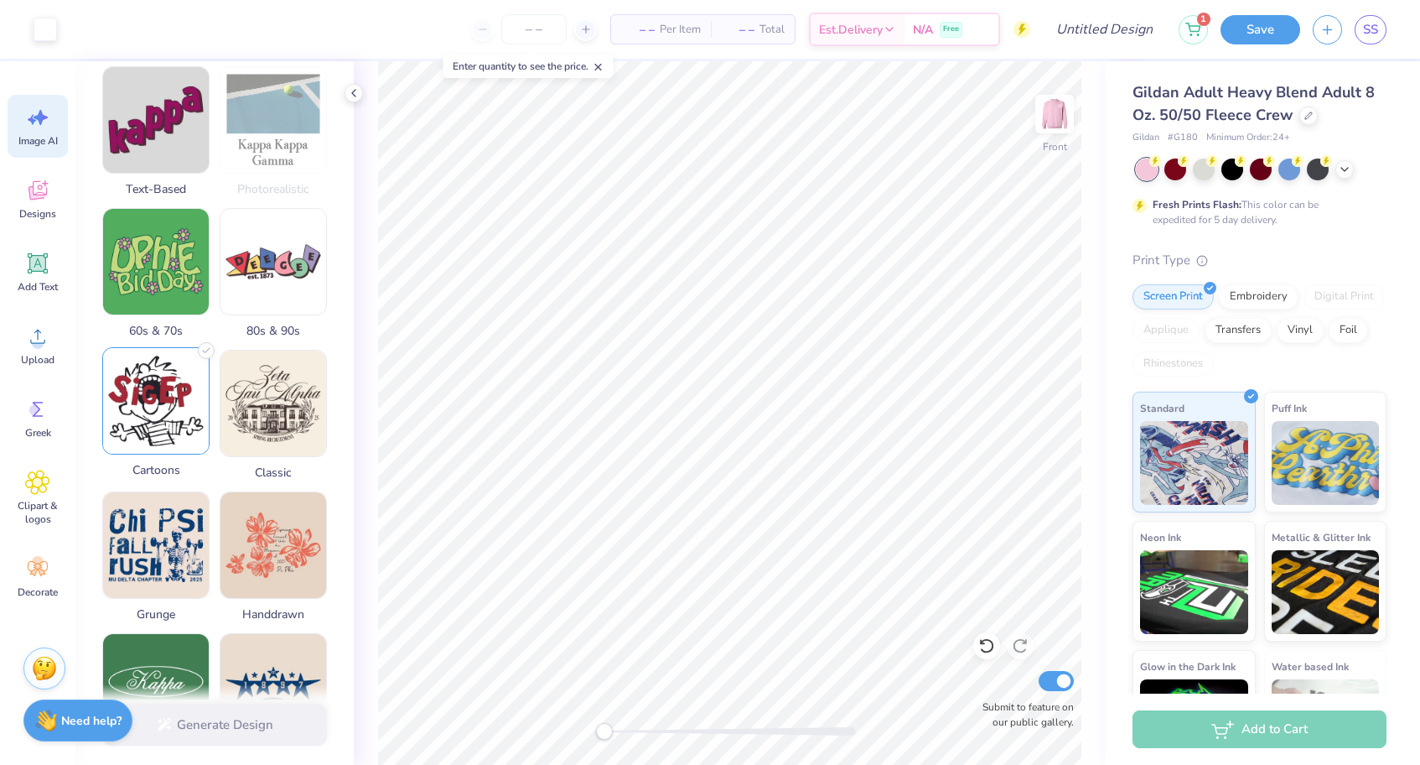
click at [190, 366] on img at bounding box center [156, 401] width 106 height 106
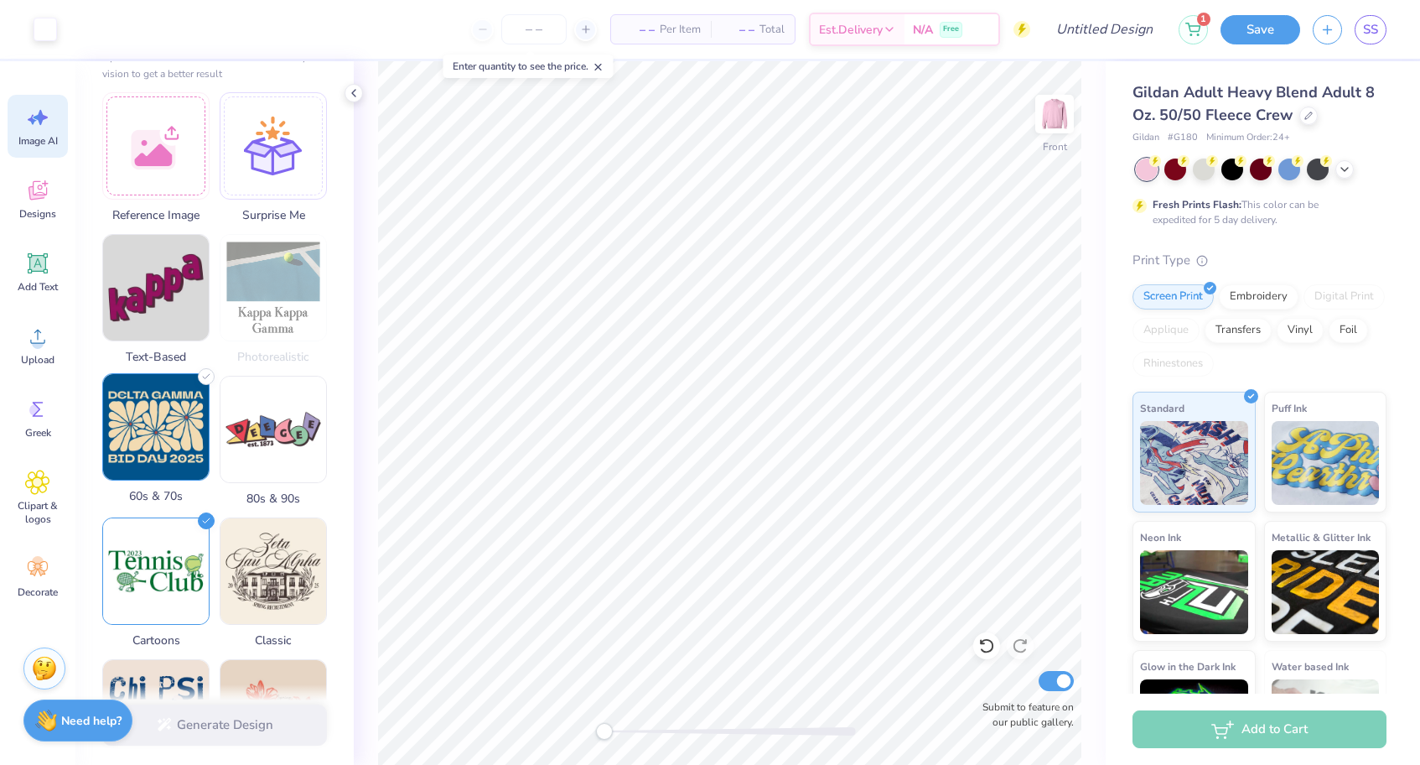
scroll to position [221, 0]
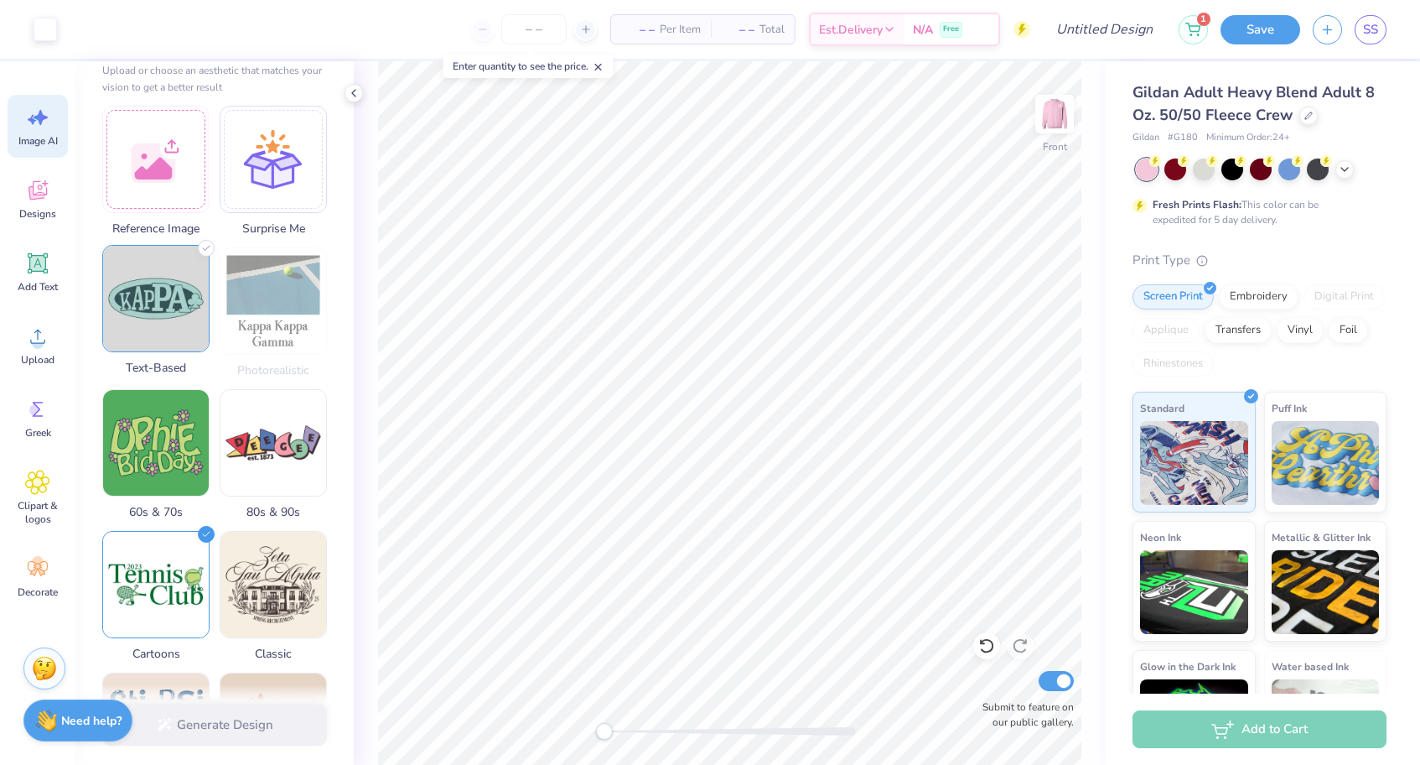
click at [166, 293] on img at bounding box center [156, 299] width 106 height 106
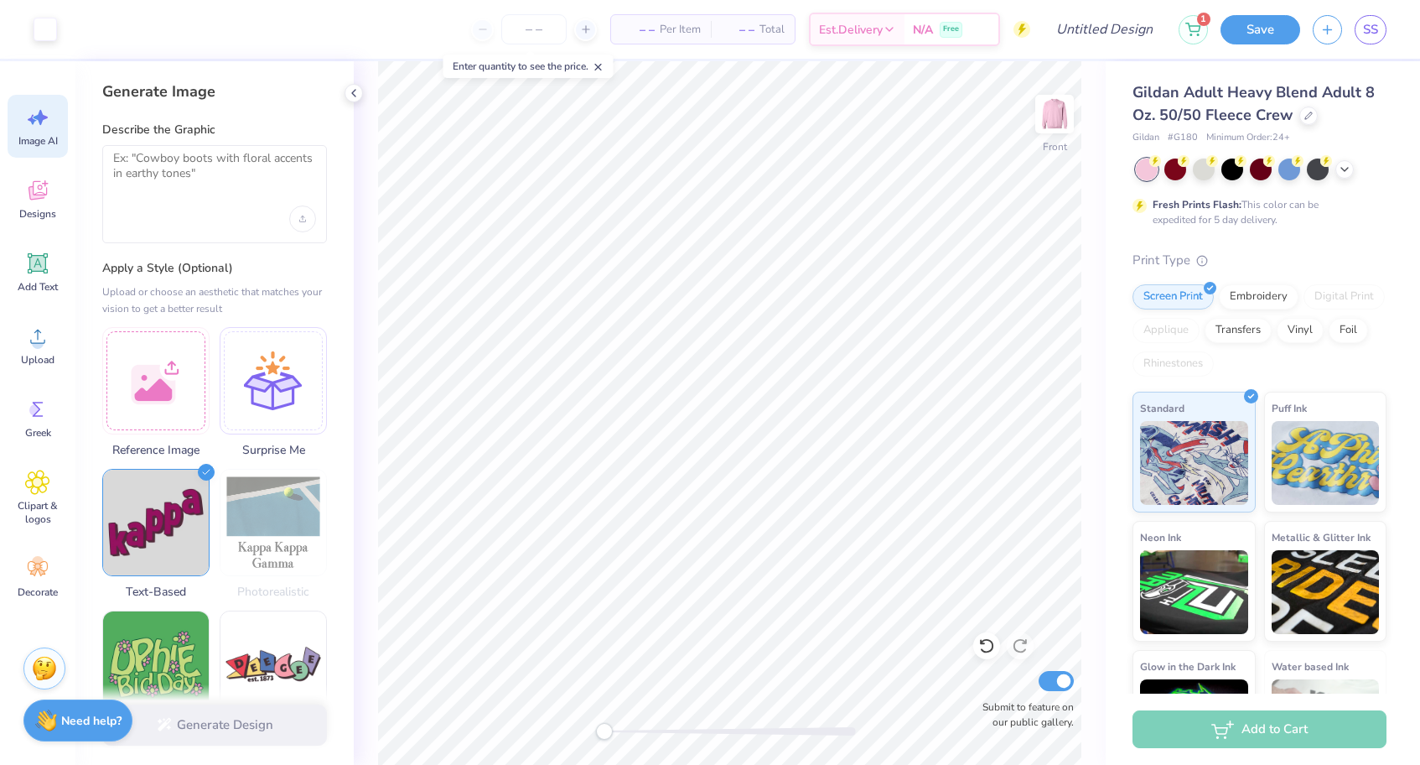
scroll to position [0, 0]
click at [148, 200] on div at bounding box center [214, 194] width 225 height 98
click at [151, 172] on textarea at bounding box center [214, 172] width 203 height 42
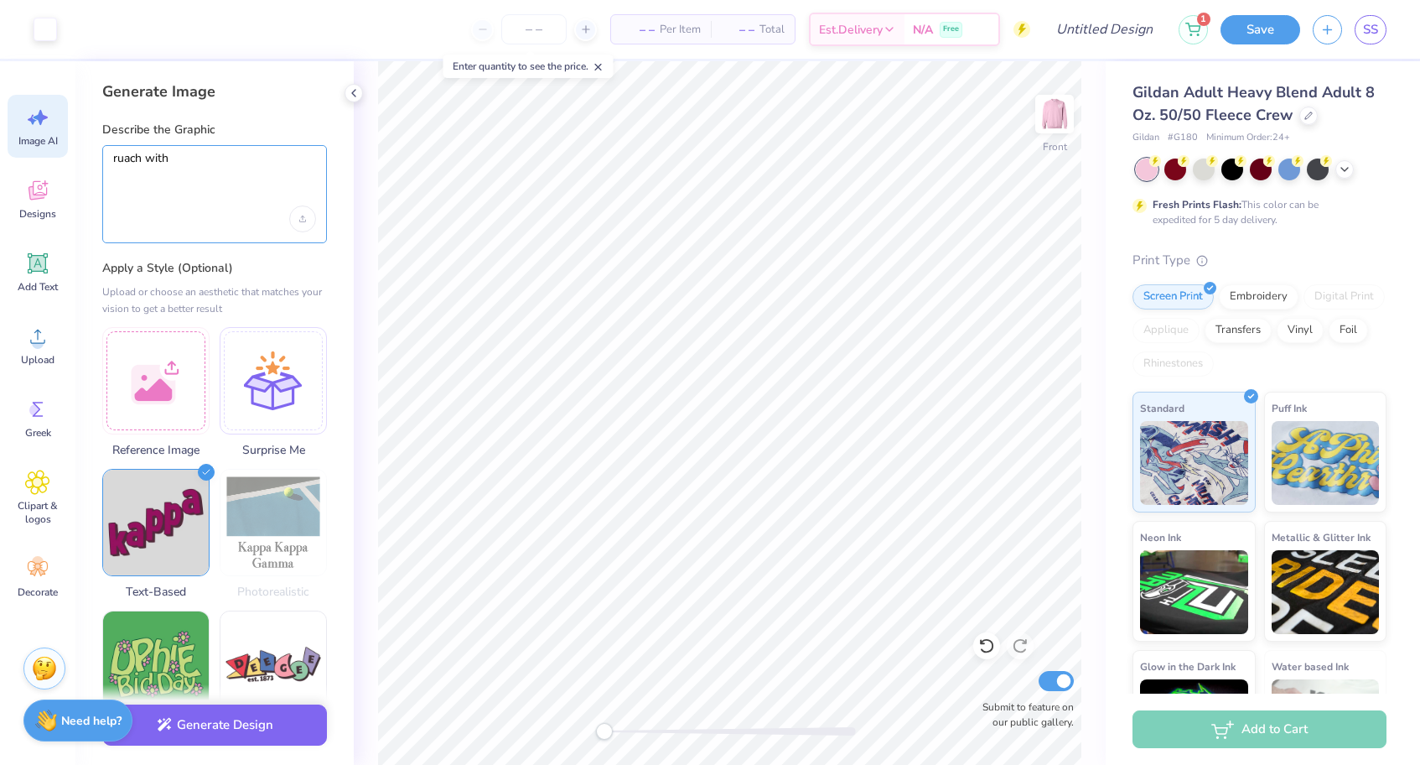
click at [120, 156] on textarea "ruach with" at bounding box center [214, 172] width 203 height 42
click at [190, 158] on textarea "ribbon with" at bounding box center [214, 172] width 203 height 42
type textarea "ribbon with legs and cowboy hat in pink"
click at [202, 743] on div "Generate Design" at bounding box center [214, 724] width 278 height 81
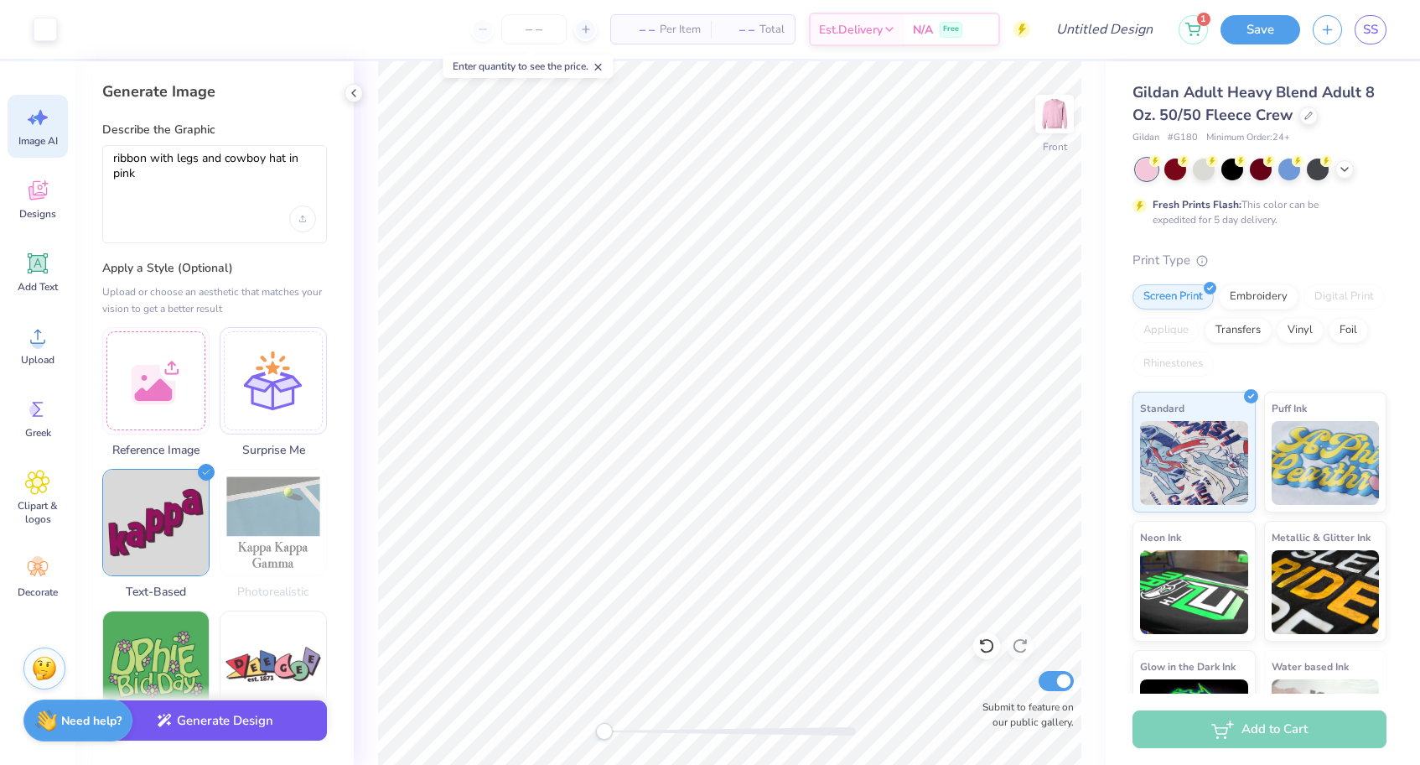
click at [203, 739] on button "Generate Design" at bounding box center [214, 720] width 225 height 41
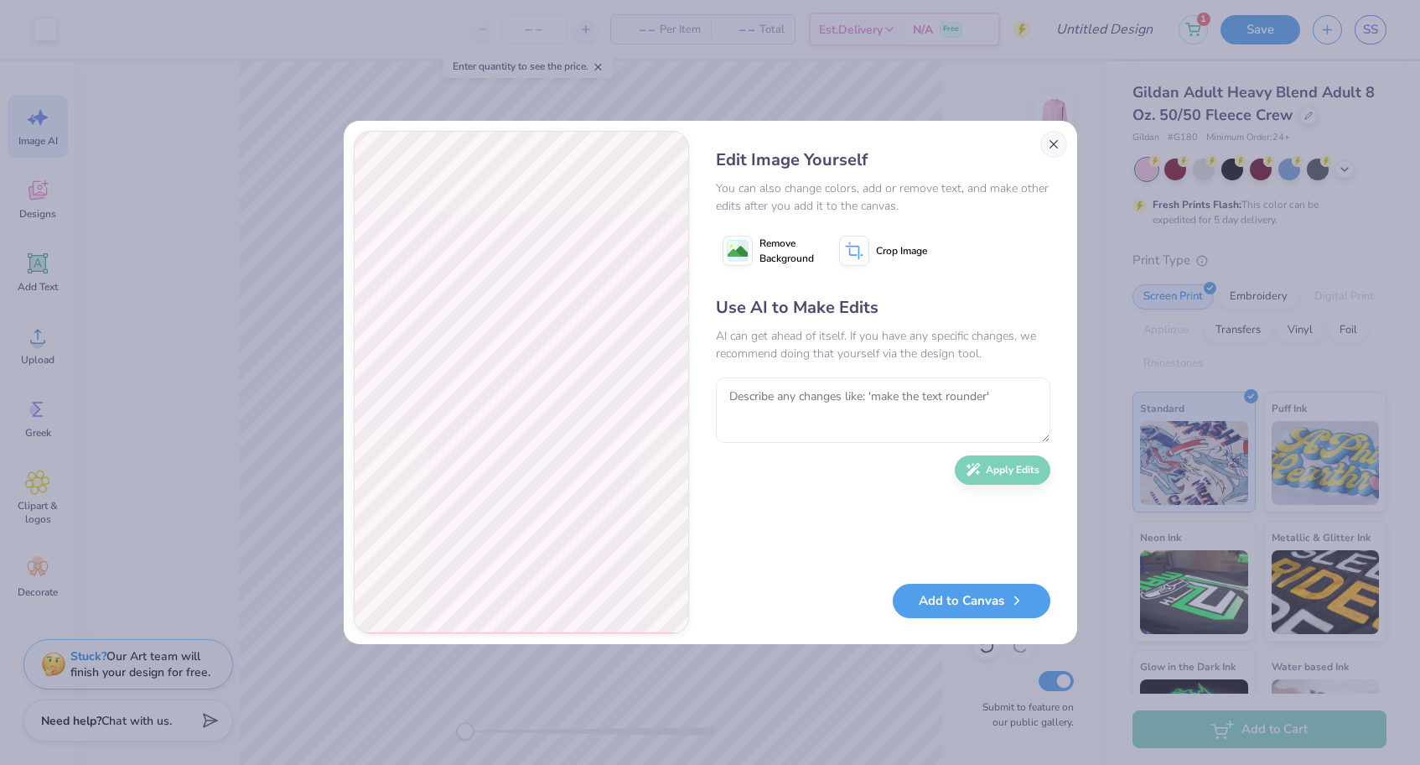
click at [1046, 145] on button "Close" at bounding box center [1053, 144] width 27 height 27
